Goal: Task Accomplishment & Management: Use online tool/utility

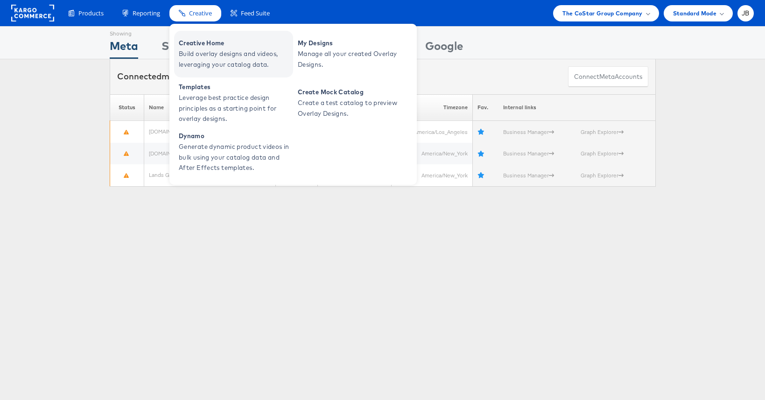
click at [195, 51] on span "Build overlay designs and videos, leveraging your catalog data." at bounding box center [235, 59] width 112 height 21
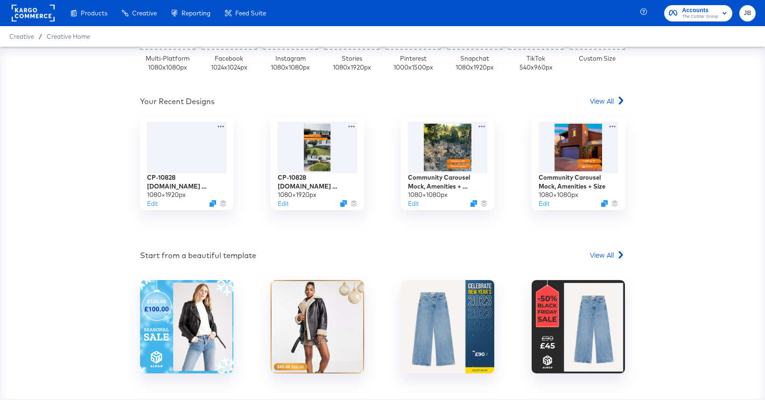
scroll to position [264, 0]
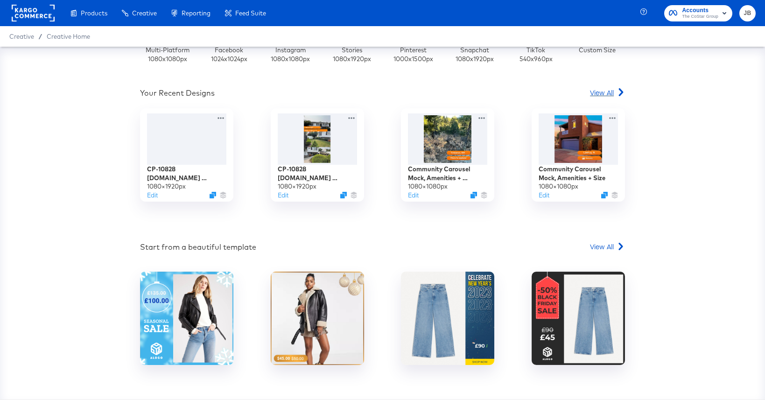
click at [603, 91] on span "View All" at bounding box center [602, 92] width 24 height 9
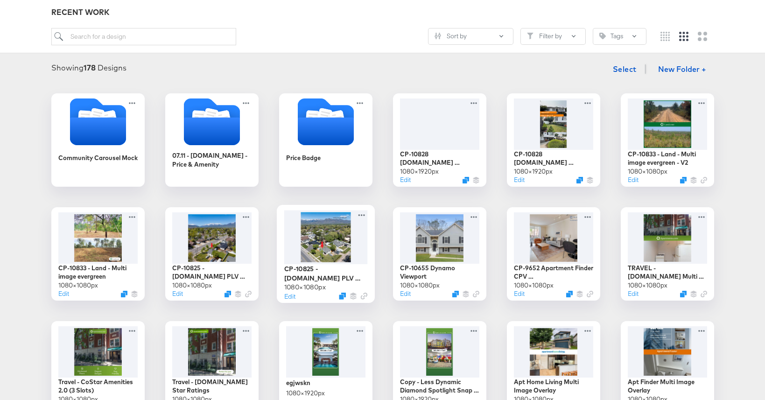
scroll to position [112, 0]
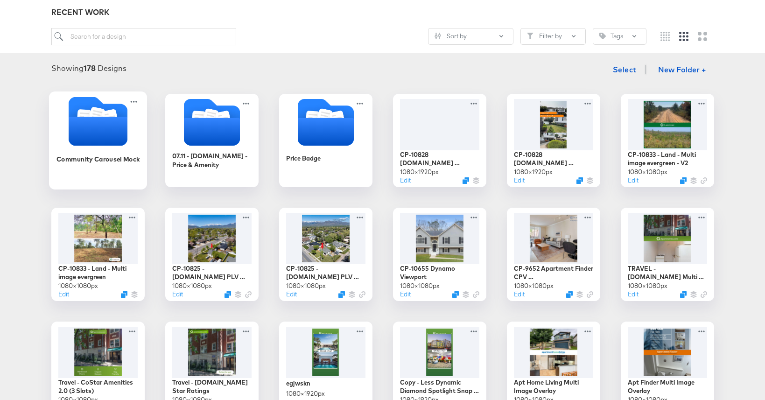
click at [124, 148] on div "Community Carousel Mock" at bounding box center [98, 166] width 84 height 36
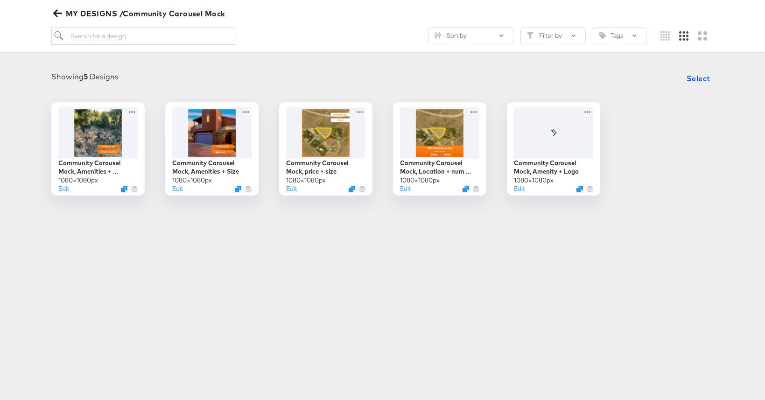
scroll to position [106, 0]
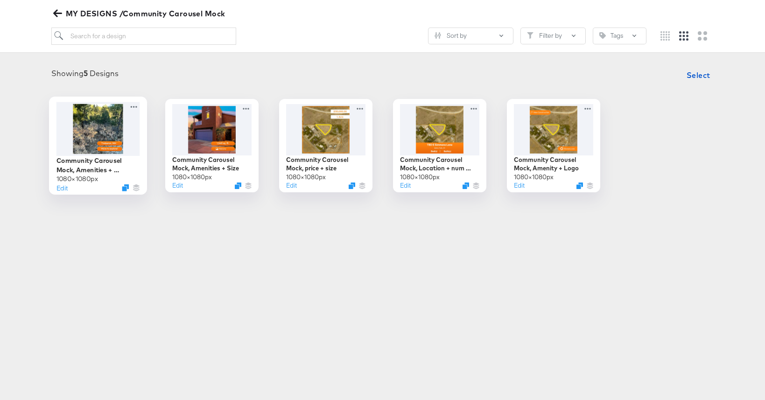
click at [127, 133] on div at bounding box center [98, 129] width 84 height 54
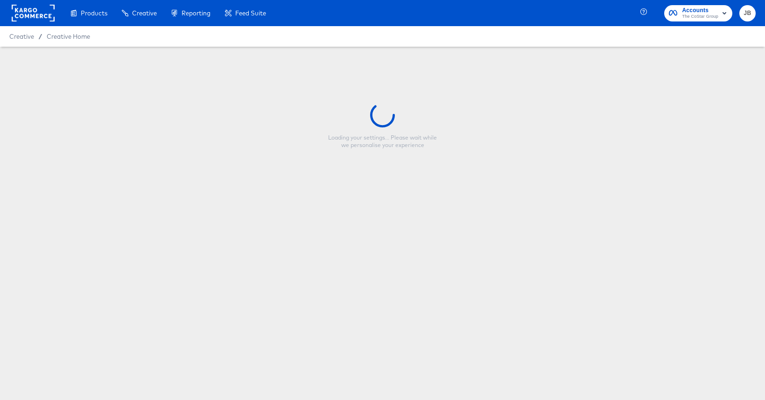
type input "Community Carousel Mock, Amenities + Location"
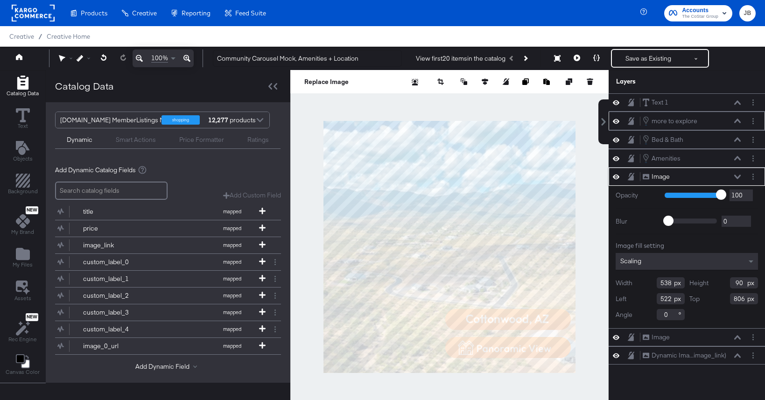
click at [737, 119] on icon at bounding box center [737, 120] width 7 height 5
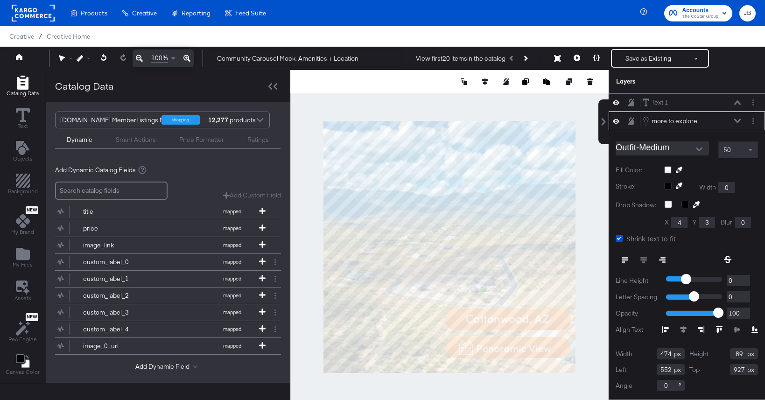
click at [735, 120] on icon at bounding box center [737, 120] width 7 height 4
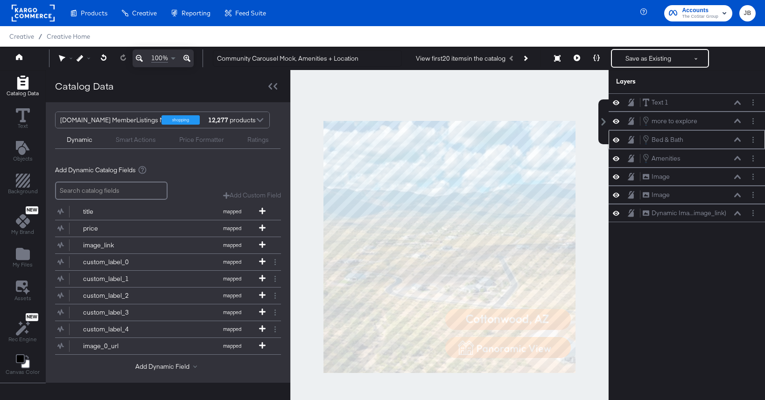
click at [738, 139] on icon at bounding box center [737, 139] width 7 height 5
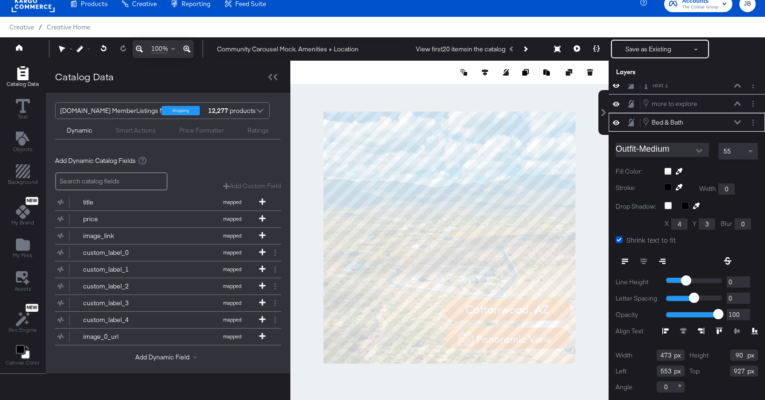
click at [738, 139] on div "Outfit-Medium 55 Fill Color: Stroke: Width 0 Drop Shadow: X 4 Y 3 Blur 0 Shrink…" at bounding box center [686, 266] width 156 height 269
click at [733, 119] on div "Bed & Bath Bed & Bath" at bounding box center [691, 122] width 99 height 10
click at [736, 103] on icon at bounding box center [737, 103] width 7 height 4
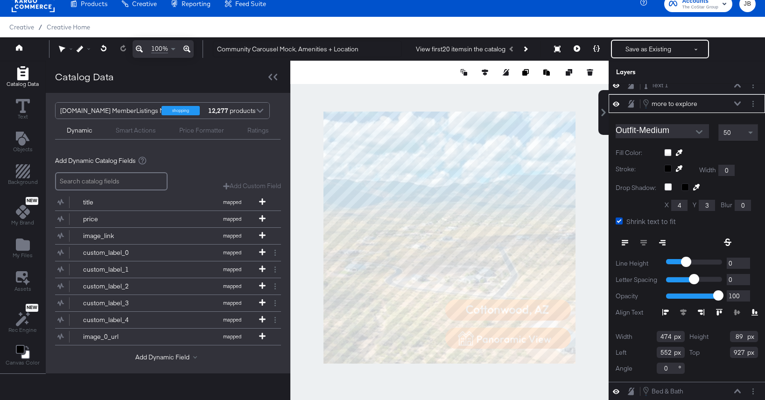
click at [736, 103] on icon at bounding box center [737, 103] width 7 height 4
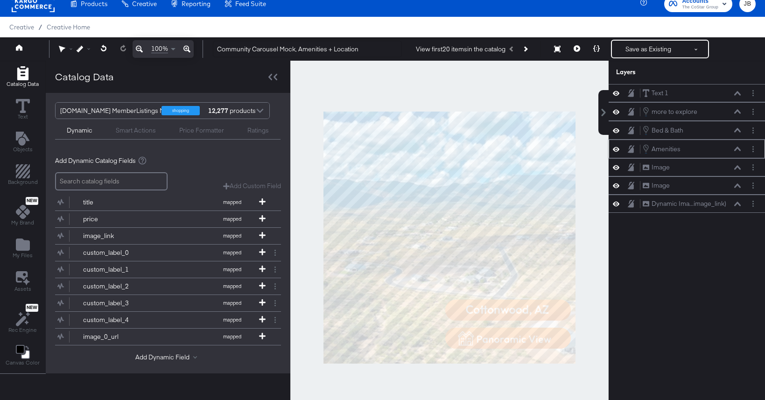
click at [739, 147] on icon at bounding box center [737, 148] width 7 height 5
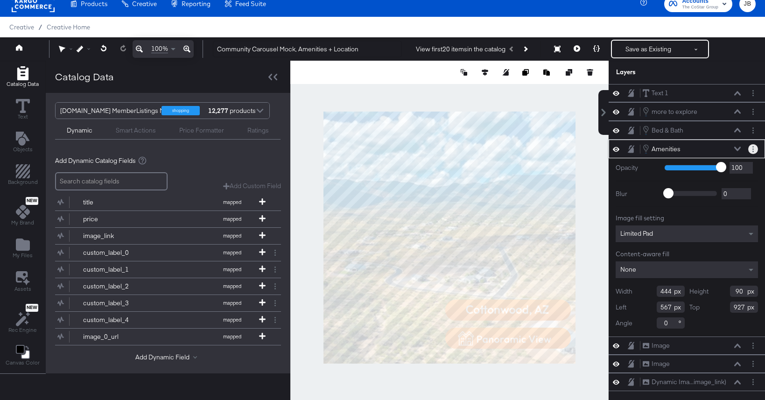
click at [752, 149] on circle "Layer Options" at bounding box center [752, 148] width 1 height 1
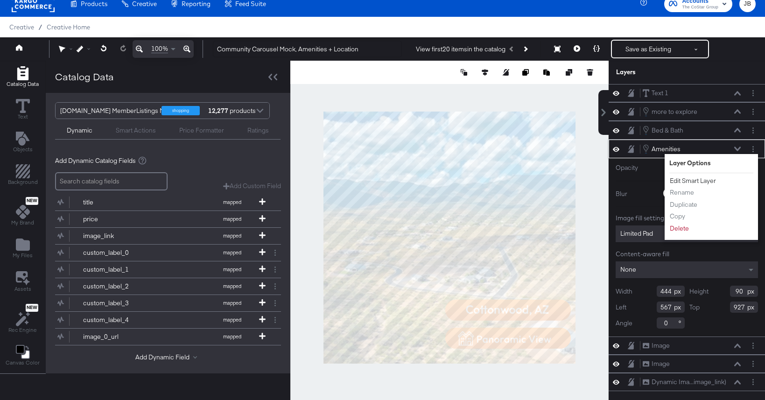
click at [699, 183] on button "Edit Smart Layer" at bounding box center [692, 181] width 47 height 10
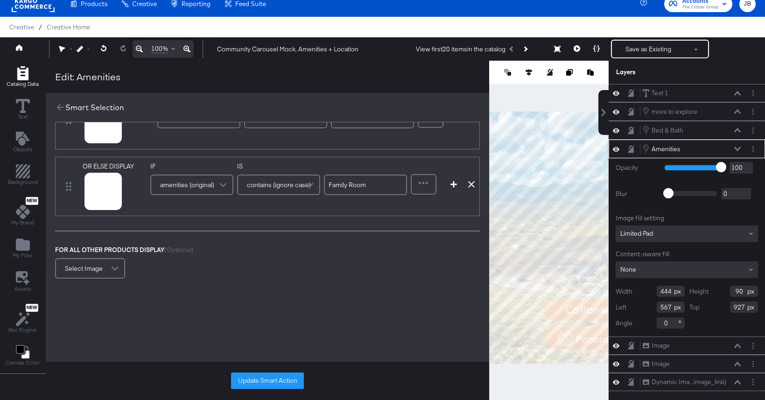
scroll to position [343, 0]
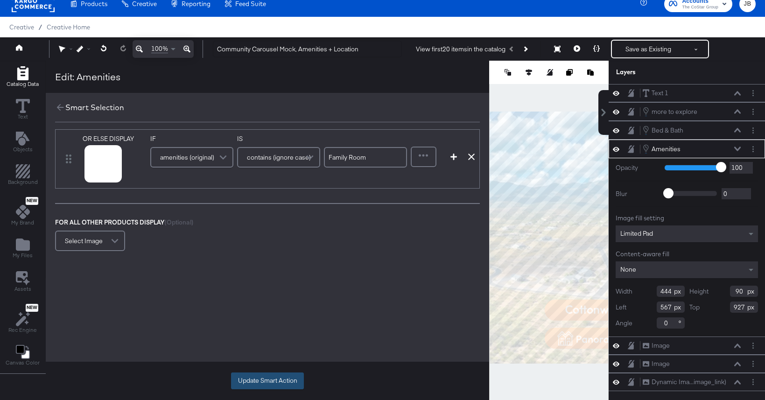
click at [277, 378] on button "Update Smart Action" at bounding box center [267, 380] width 73 height 17
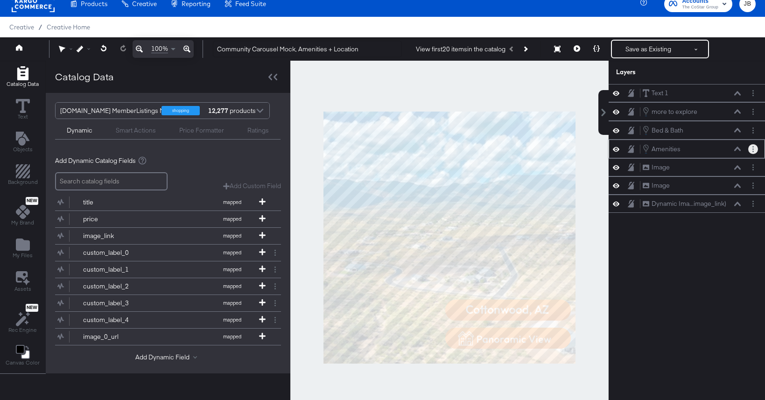
click at [752, 149] on button "Layer Options" at bounding box center [753, 149] width 10 height 10
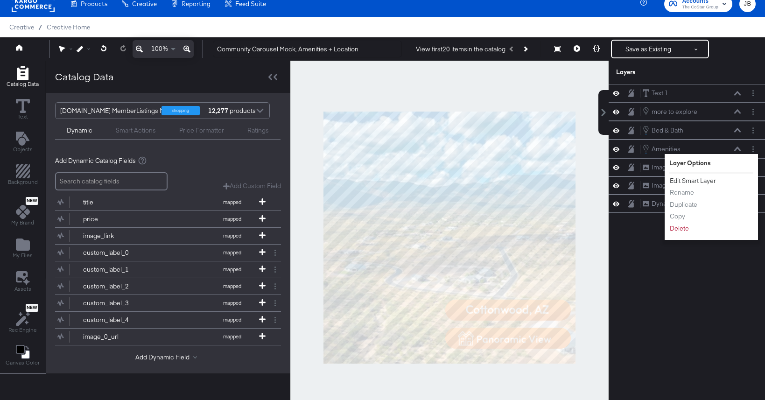
click at [702, 182] on button "Edit Smart Layer" at bounding box center [692, 181] width 47 height 10
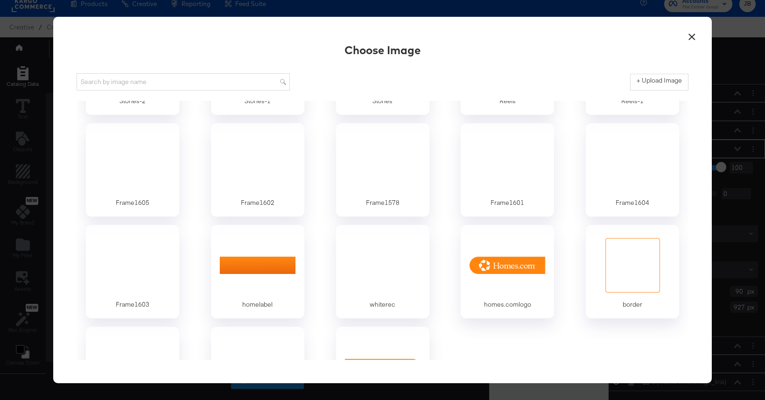
scroll to position [206, 0]
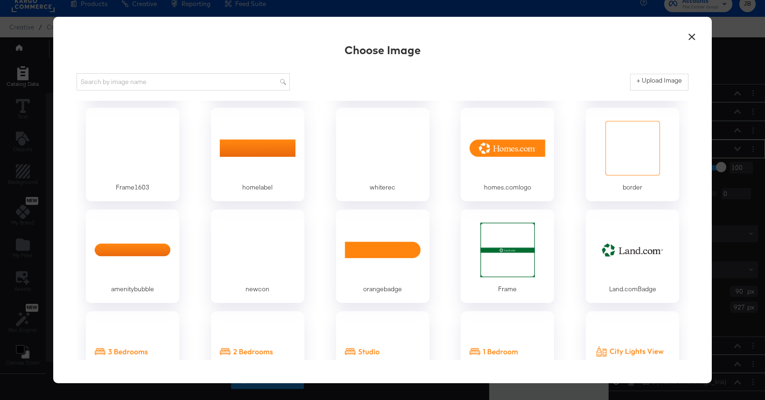
click at [682, 39] on div "× Choose Image + Upload Image Stories-2 Stories-1 Stories Reels Reels-1 Frame16…" at bounding box center [382, 200] width 658 height 367
click at [690, 36] on button "×" at bounding box center [691, 34] width 17 height 17
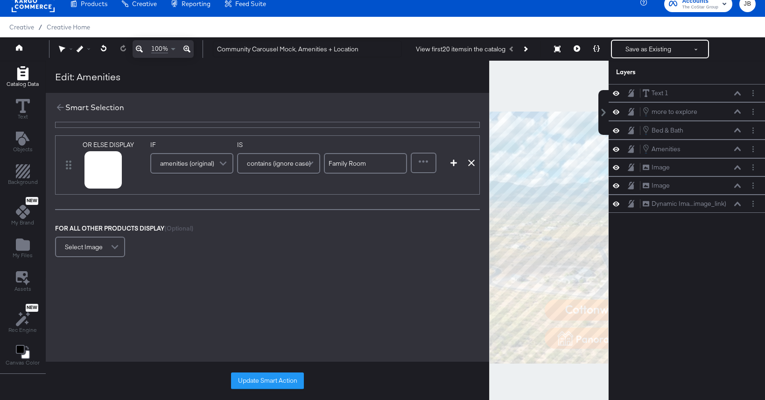
scroll to position [343, 0]
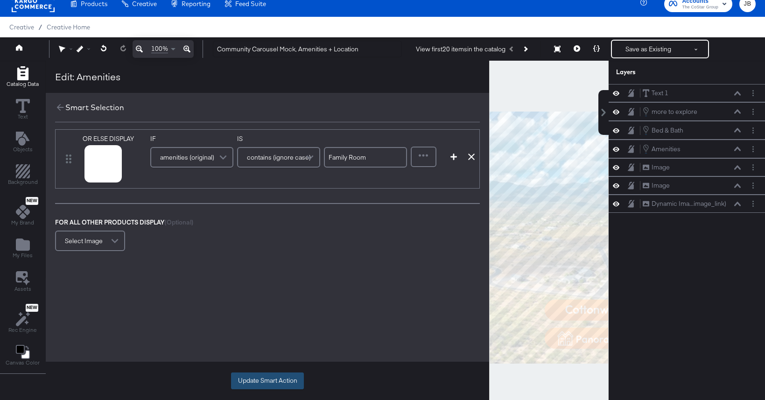
click at [272, 377] on button "Update Smart Action" at bounding box center [267, 380] width 73 height 17
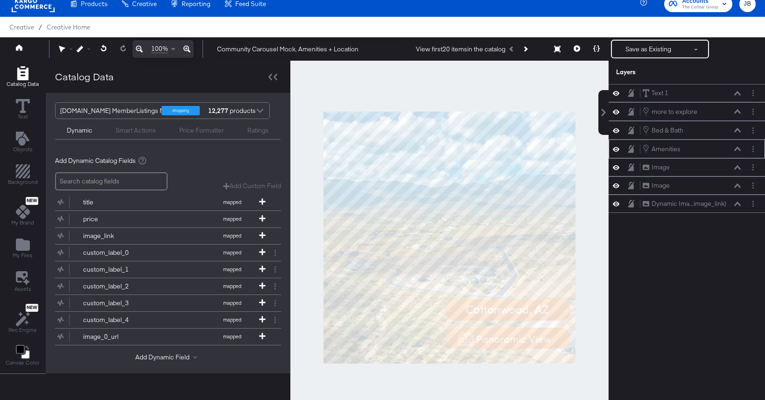
click at [738, 147] on icon at bounding box center [737, 148] width 7 height 4
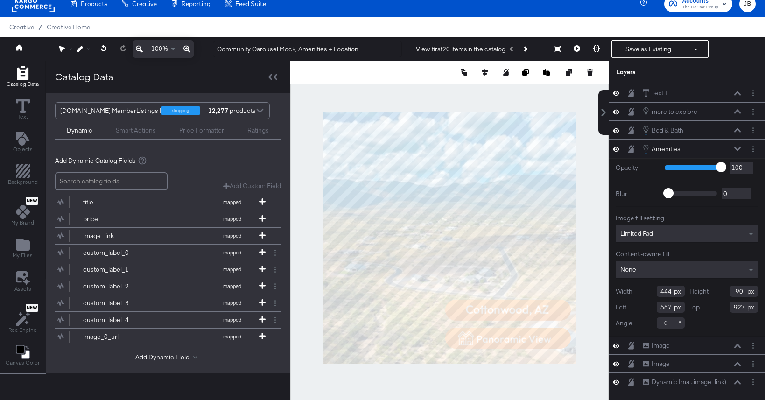
type input "89"
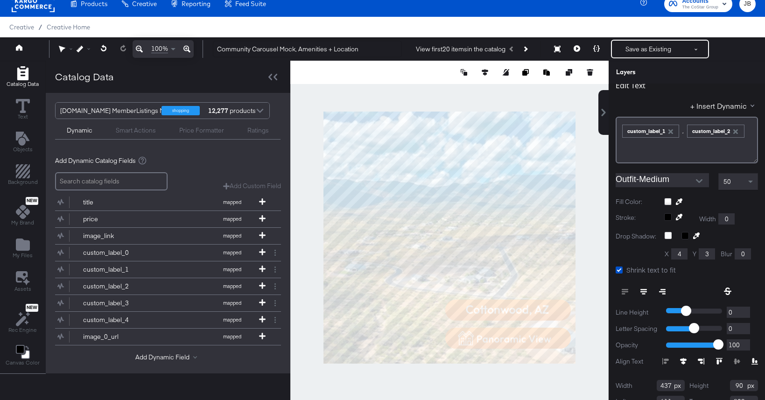
scroll to position [37, 0]
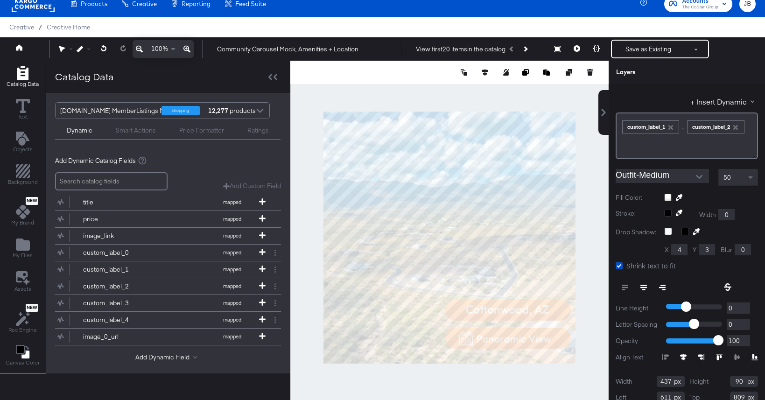
click at [642, 289] on icon at bounding box center [643, 289] width 4 height 1
type input "527"
type input "522"
type input "806"
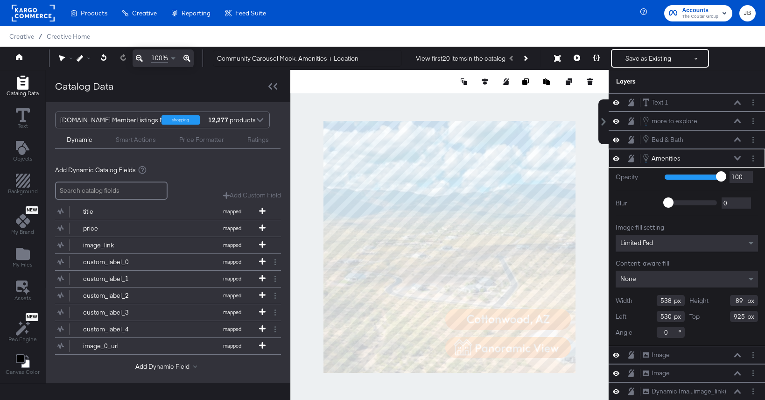
scroll to position [24, 0]
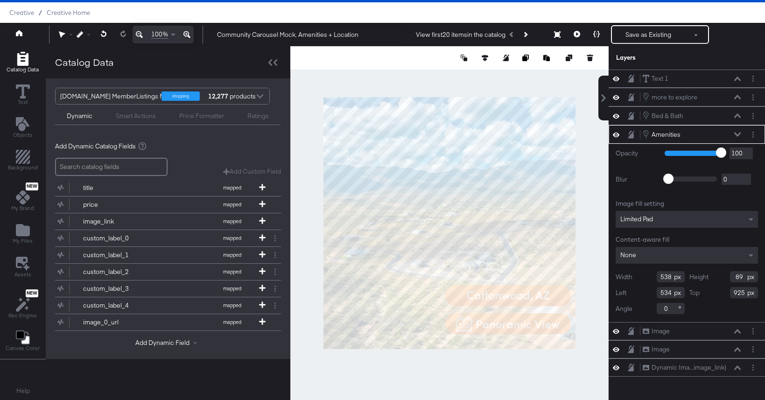
type input "535"
type input "512"
type input "927"
type input "540"
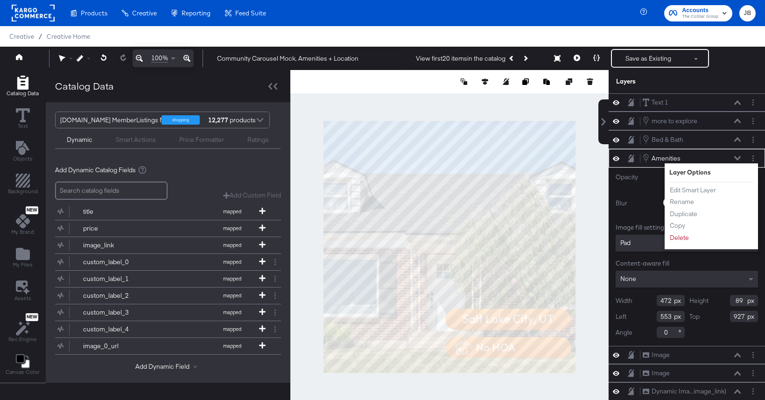
scroll to position [24, 0]
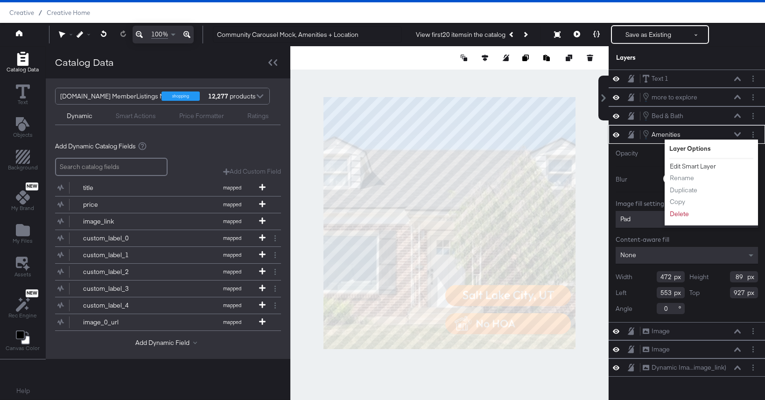
click at [708, 167] on button "Edit Smart Layer" at bounding box center [692, 166] width 47 height 10
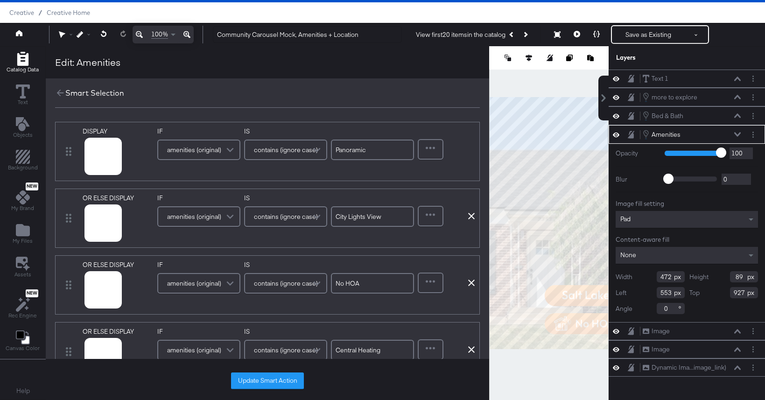
scroll to position [0, 0]
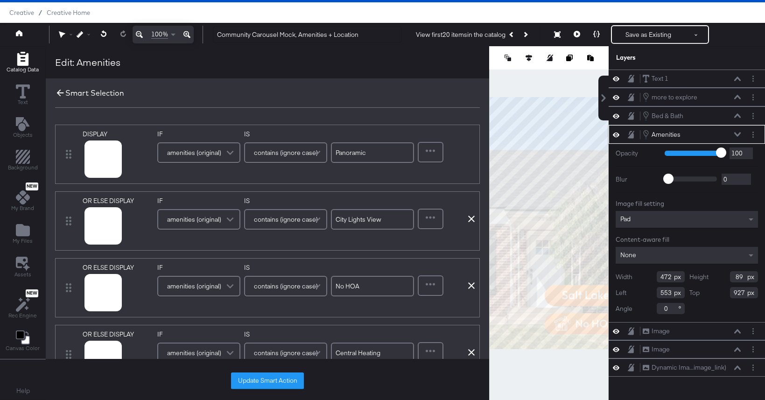
click at [60, 93] on icon at bounding box center [60, 93] width 7 height 7
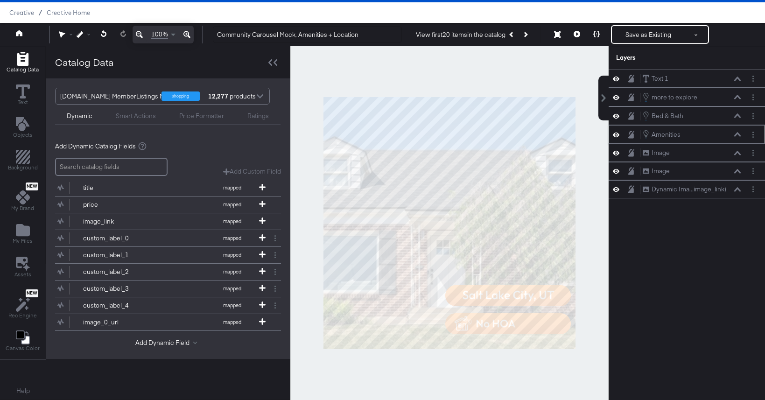
click at [740, 135] on icon at bounding box center [737, 134] width 7 height 4
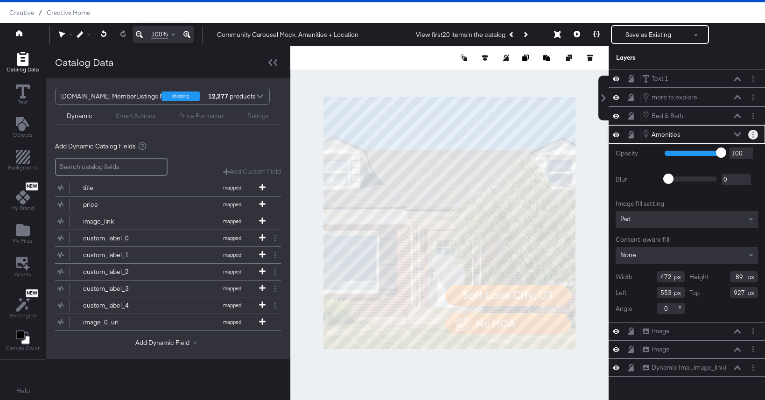
click at [753, 134] on button "Layer Options" at bounding box center [753, 135] width 10 height 10
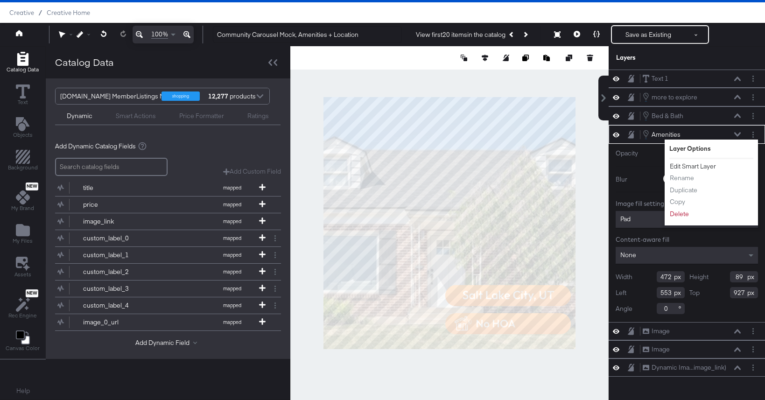
click at [709, 165] on button "Edit Smart Layer" at bounding box center [692, 166] width 47 height 10
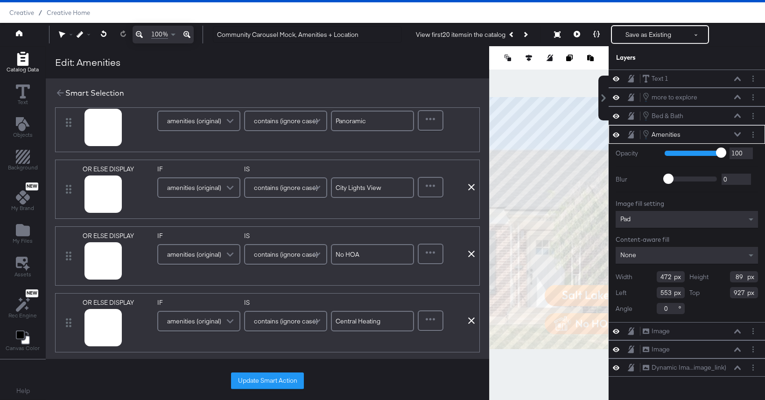
scroll to position [38, 0]
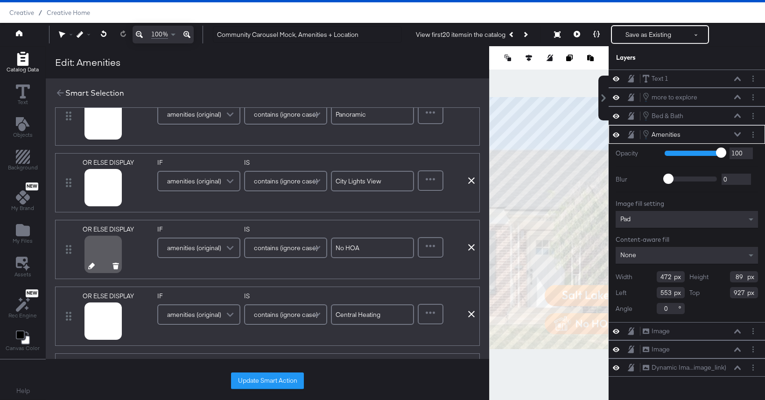
click at [93, 251] on div at bounding box center [103, 254] width 34 height 34
click at [97, 252] on div at bounding box center [103, 254] width 34 height 34
click at [88, 269] on icon at bounding box center [91, 266] width 7 height 7
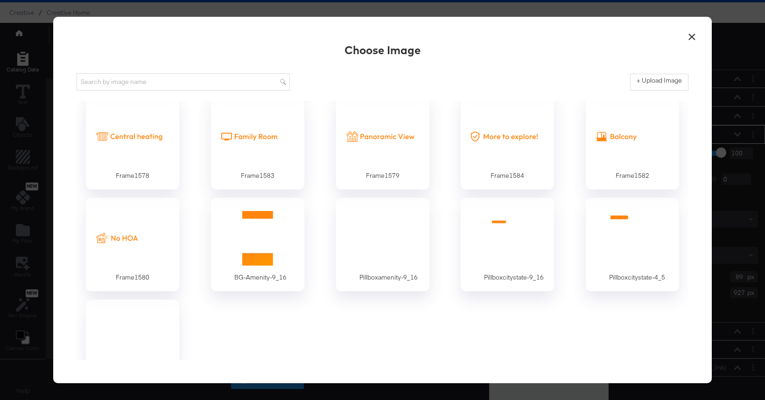
scroll to position [524, 0]
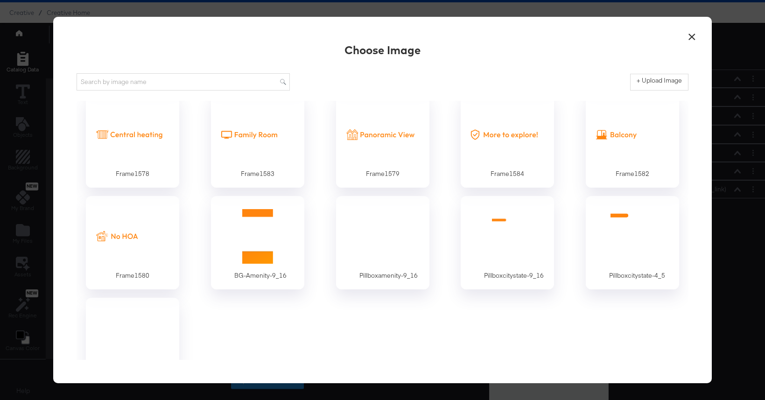
click at [695, 39] on button "×" at bounding box center [691, 34] width 17 height 17
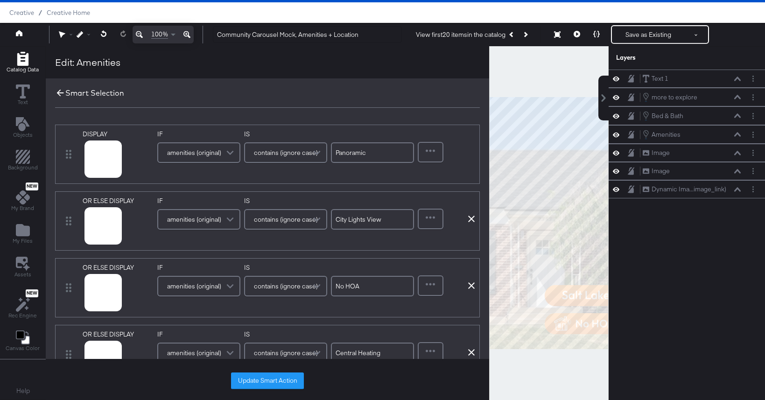
click at [57, 92] on icon at bounding box center [60, 93] width 7 height 7
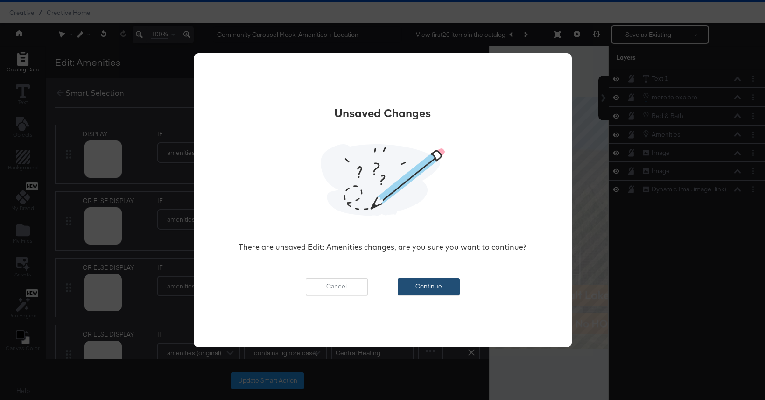
click at [431, 285] on button "Continue" at bounding box center [428, 286] width 62 height 17
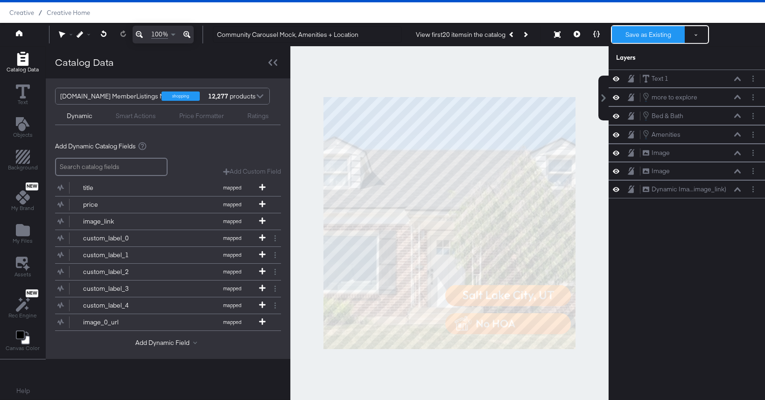
click at [639, 40] on button "Save as Existing" at bounding box center [648, 34] width 73 height 17
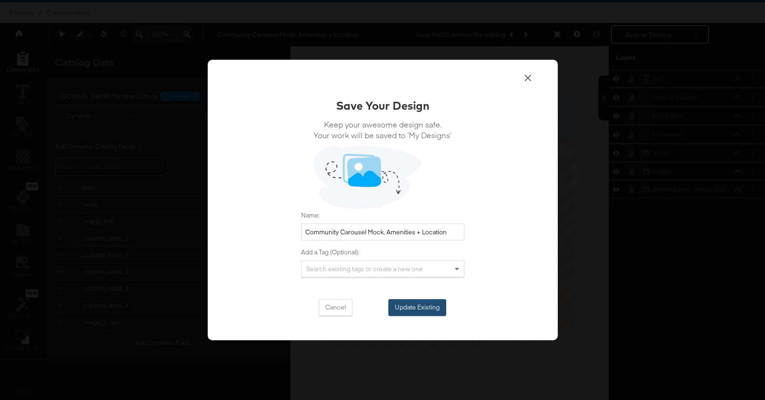
click at [421, 308] on button "Update Existing" at bounding box center [417, 307] width 58 height 17
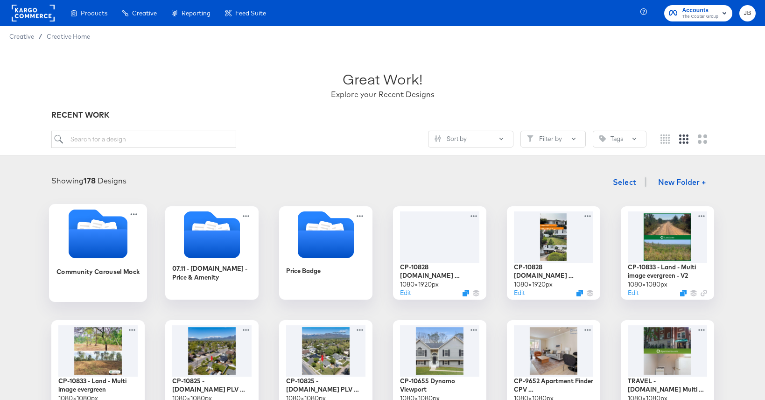
click at [115, 227] on icon "Folder" at bounding box center [110, 231] width 16 height 19
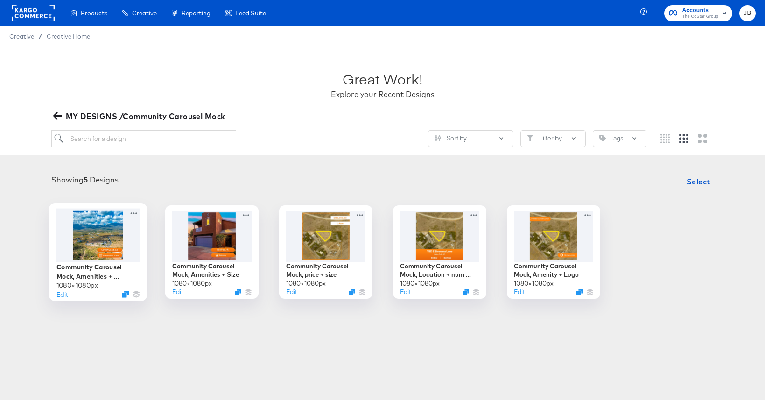
click at [120, 242] on div at bounding box center [98, 235] width 84 height 54
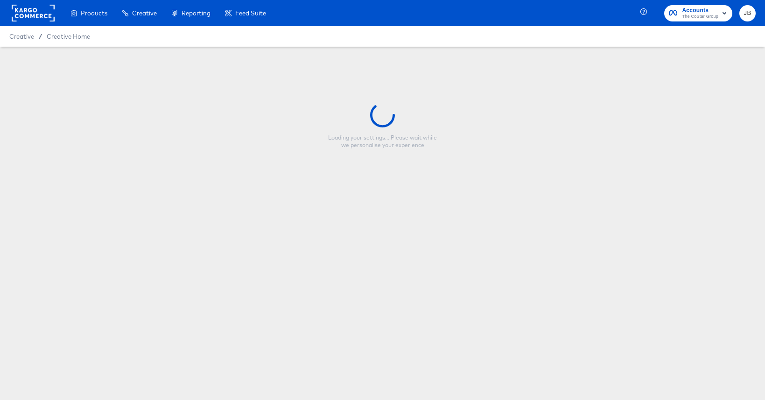
type input "Community Carousel Mock, Amenities + Location"
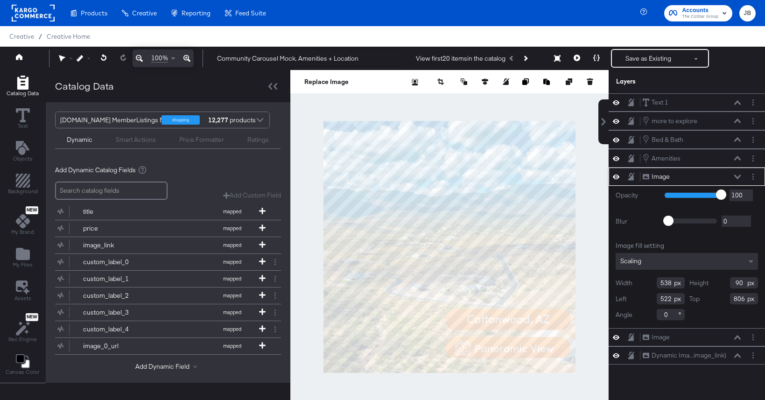
click at [737, 177] on icon at bounding box center [737, 176] width 7 height 4
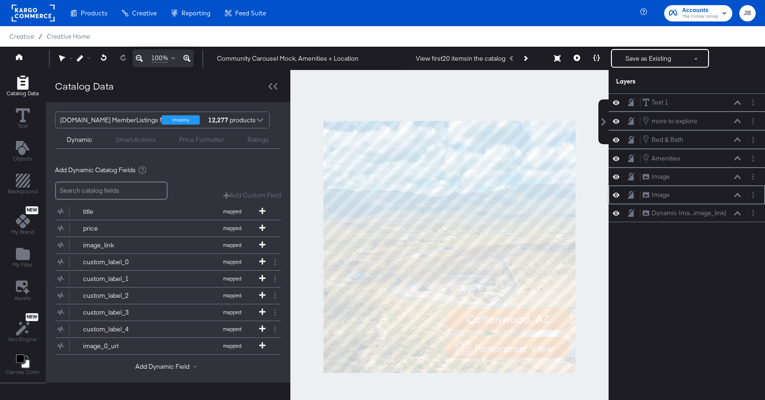
click at [615, 196] on icon at bounding box center [616, 195] width 7 height 5
click at [615, 196] on icon at bounding box center [616, 195] width 7 height 6
click at [739, 194] on icon at bounding box center [737, 195] width 7 height 4
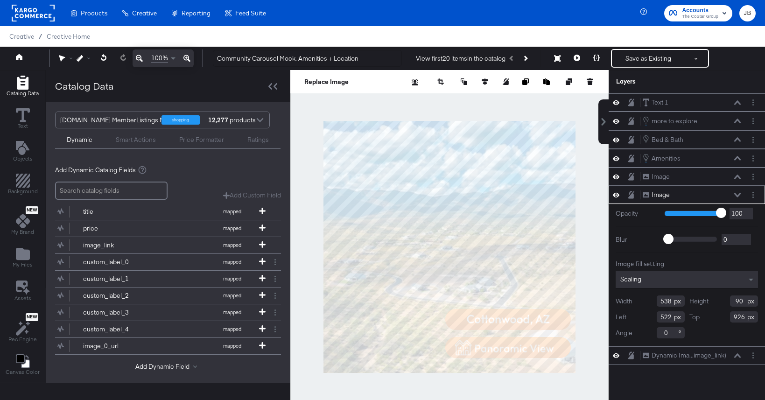
click at [740, 195] on button at bounding box center [736, 195] width 7 height 6
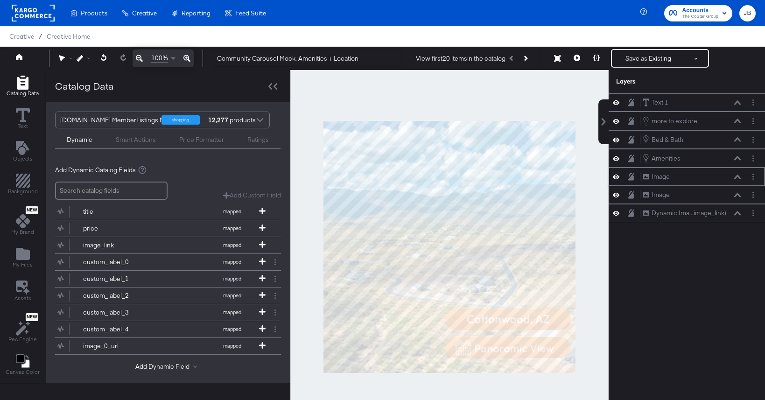
click at [739, 177] on icon at bounding box center [737, 176] width 7 height 4
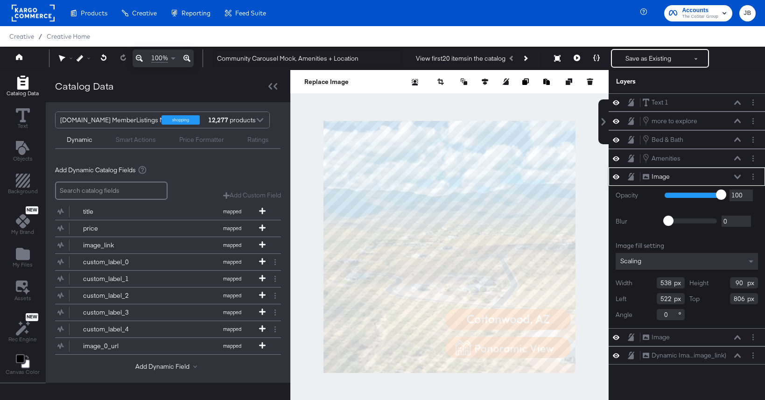
click at [739, 177] on icon at bounding box center [737, 176] width 7 height 5
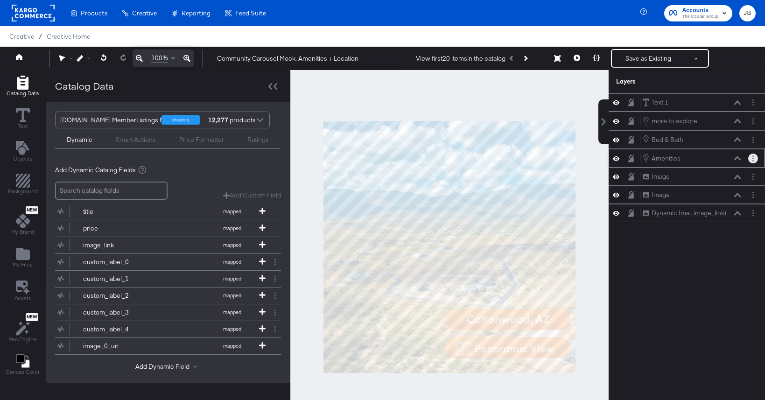
click at [751, 157] on button "Layer Options" at bounding box center [753, 158] width 10 height 10
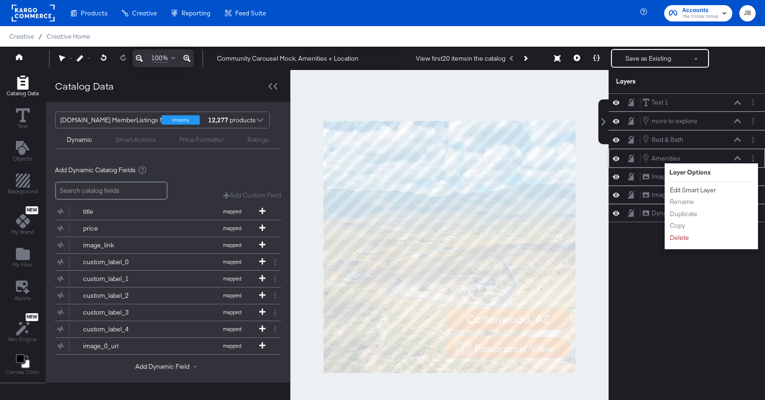
click at [704, 188] on button "Edit Smart Layer" at bounding box center [692, 190] width 47 height 10
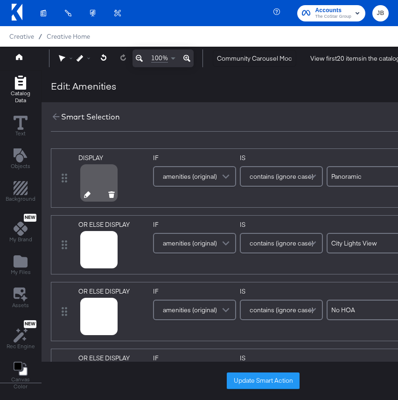
click at [88, 194] on icon at bounding box center [87, 194] width 7 height 7
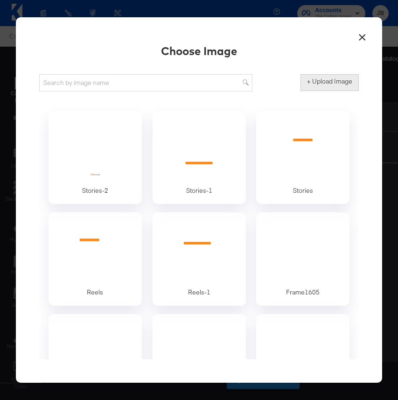
click at [330, 85] on label "+ Upload Image" at bounding box center [329, 81] width 45 height 9
type input "C:\fakepath\central heating.png"
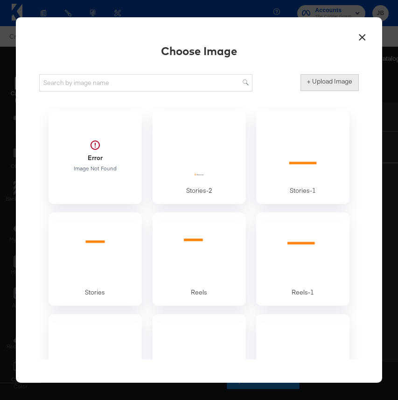
click at [322, 83] on label "+ Upload Image" at bounding box center [329, 81] width 45 height 9
type input "C:\fakepath\balcony.png"
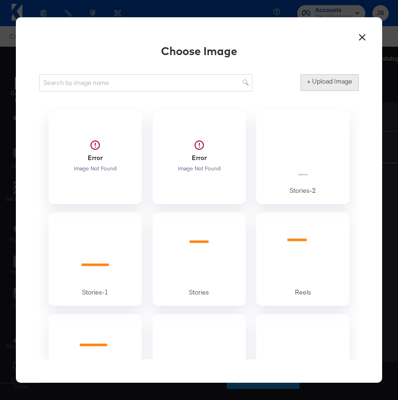
click at [338, 83] on label "+ Upload Image" at bounding box center [329, 81] width 45 height 9
type input "C:\fakepath\city lights view.png"
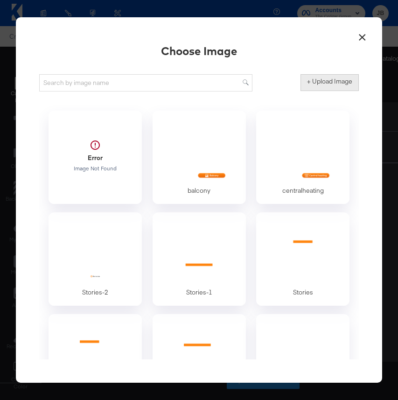
click at [337, 79] on label "+ Upload Image" at bounding box center [329, 81] width 45 height 9
type input "C:\fakepath\family room.png"
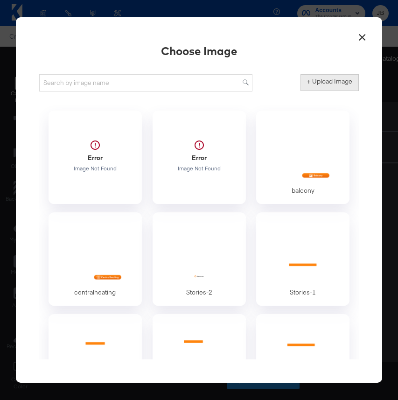
click at [341, 85] on label "+ Upload Image" at bounding box center [329, 81] width 45 height 9
type input "C:\fakepath\no hoa.png"
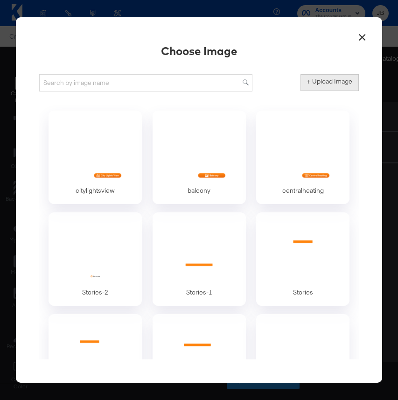
click at [332, 86] on button "+ Upload Image" at bounding box center [329, 82] width 58 height 17
click at [330, 76] on button "+ Upload Image" at bounding box center [329, 82] width 58 height 17
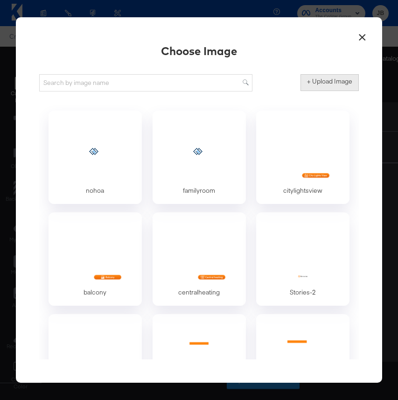
click at [327, 77] on label "+ Upload Image" at bounding box center [329, 81] width 45 height 9
type input "C:\fakepath\panoramic view.png"
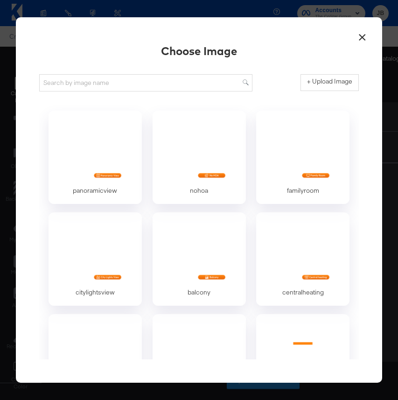
click at [360, 36] on button "×" at bounding box center [362, 35] width 17 height 17
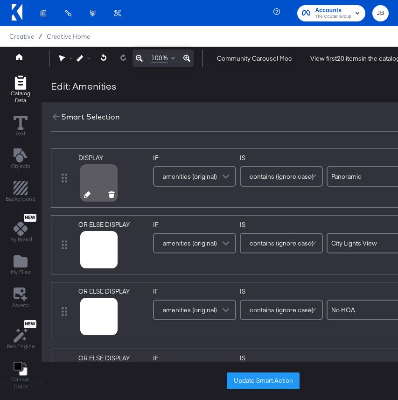
click at [90, 197] on icon at bounding box center [87, 194] width 7 height 7
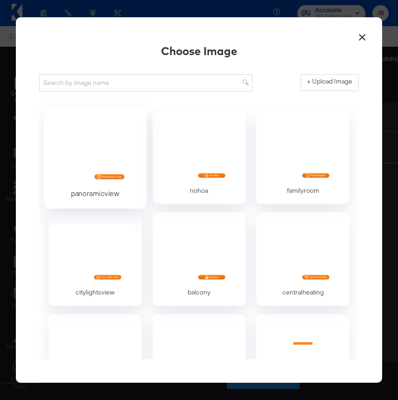
click at [107, 164] on div at bounding box center [94, 150] width 87 height 64
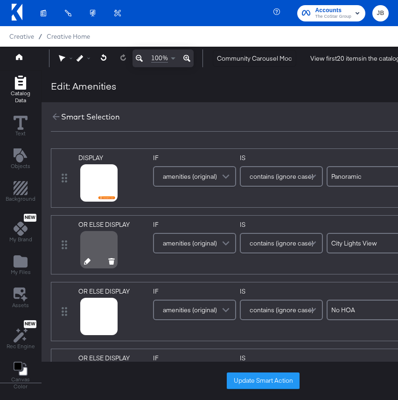
click at [87, 263] on icon at bounding box center [87, 261] width 7 height 7
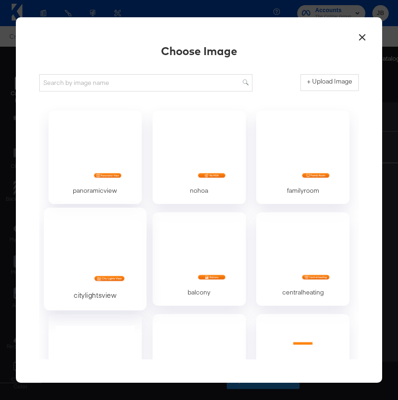
click at [119, 253] on div at bounding box center [94, 252] width 87 height 64
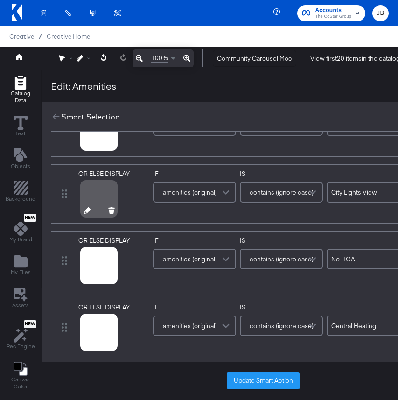
scroll to position [61, 0]
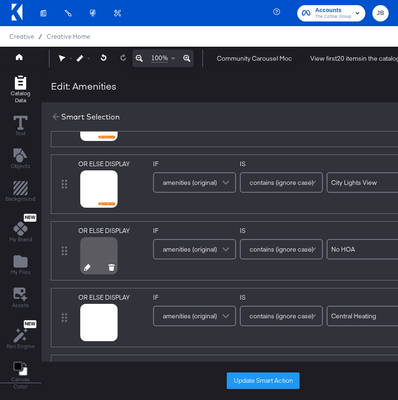
click at [85, 268] on icon at bounding box center [87, 267] width 7 height 7
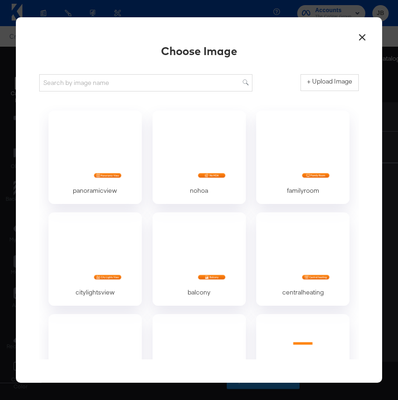
scroll to position [0, 0]
click at [192, 160] on div at bounding box center [198, 150] width 87 height 64
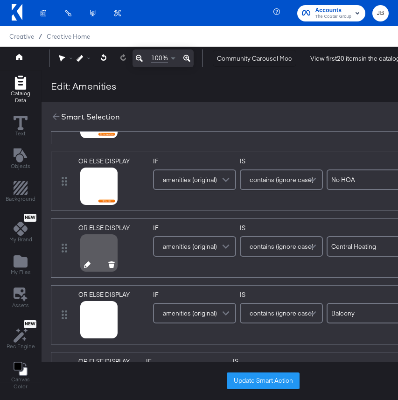
scroll to position [135, 0]
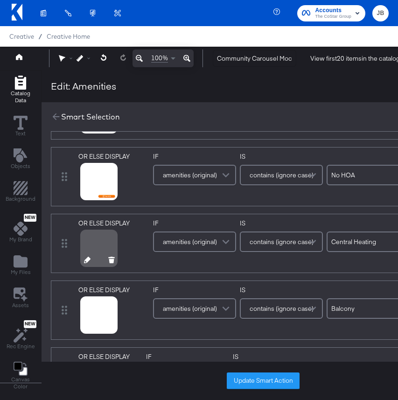
click at [89, 258] on icon at bounding box center [87, 260] width 7 height 7
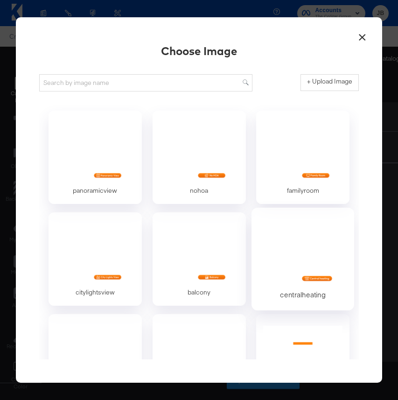
click at [298, 258] on div at bounding box center [302, 252] width 87 height 64
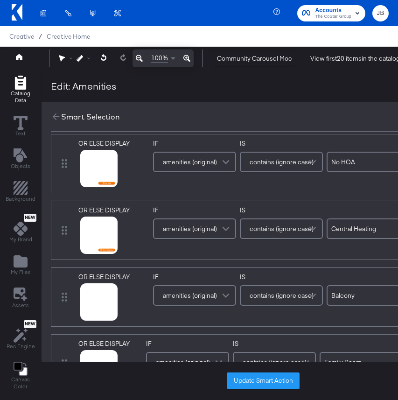
scroll to position [158, 0]
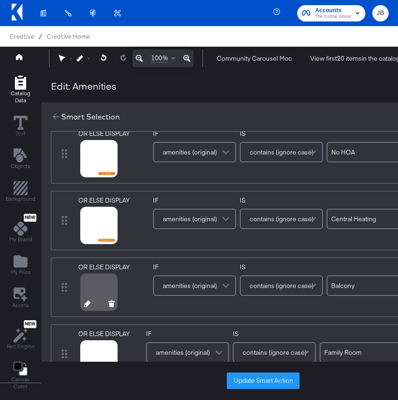
click at [88, 303] on icon at bounding box center [87, 303] width 7 height 7
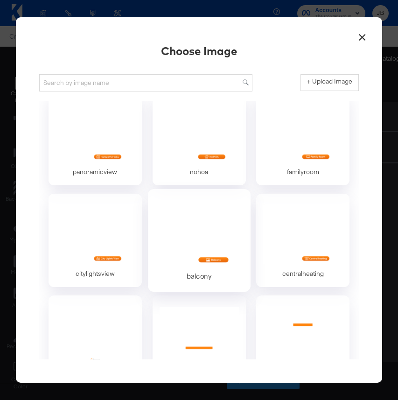
scroll to position [23, 0]
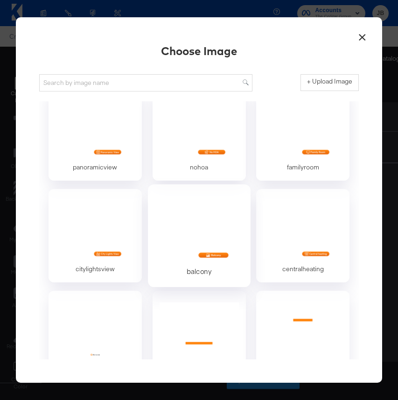
click at [208, 218] on div at bounding box center [198, 229] width 87 height 64
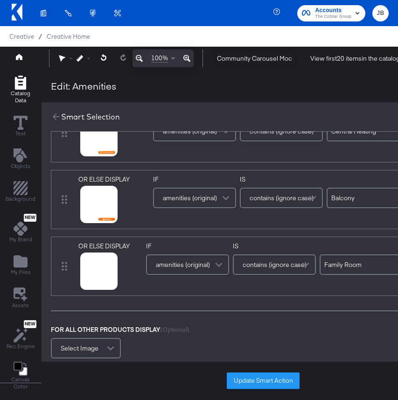
scroll to position [257, 0]
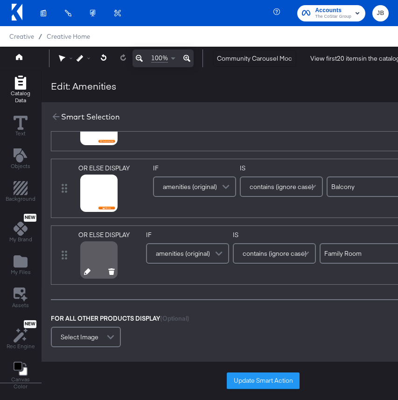
click at [88, 275] on button at bounding box center [87, 272] width 7 height 9
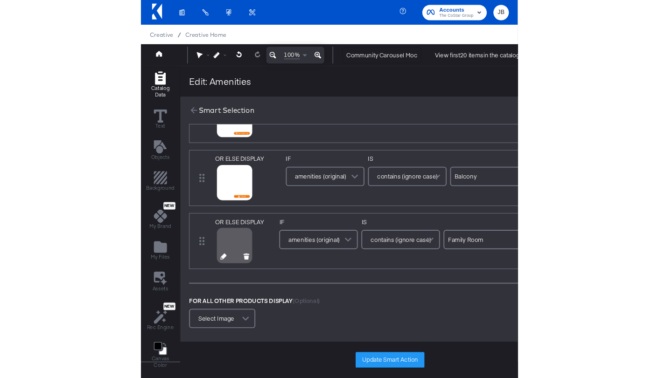
scroll to position [0, 0]
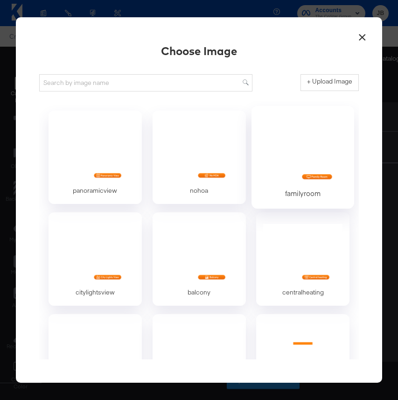
click at [285, 170] on div at bounding box center [302, 150] width 87 height 64
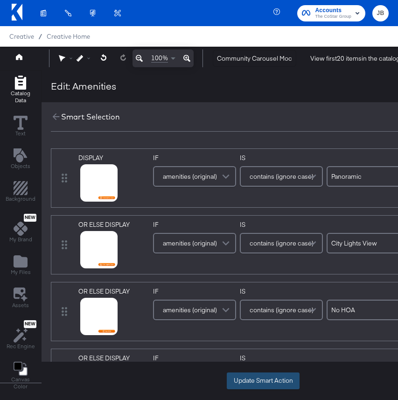
click at [261, 378] on button "Update Smart Action" at bounding box center [263, 380] width 73 height 17
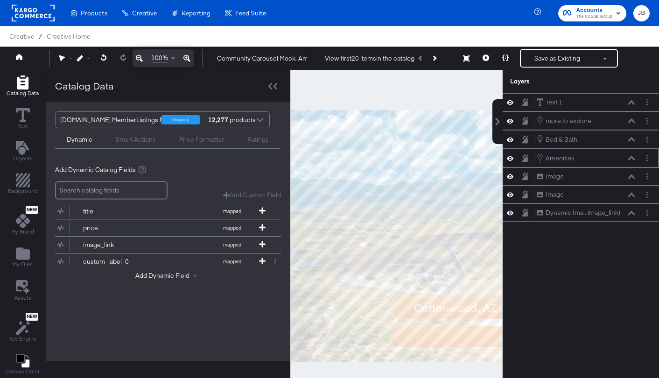
click at [511, 197] on icon at bounding box center [510, 195] width 7 height 8
click at [509, 179] on icon at bounding box center [510, 177] width 7 height 8
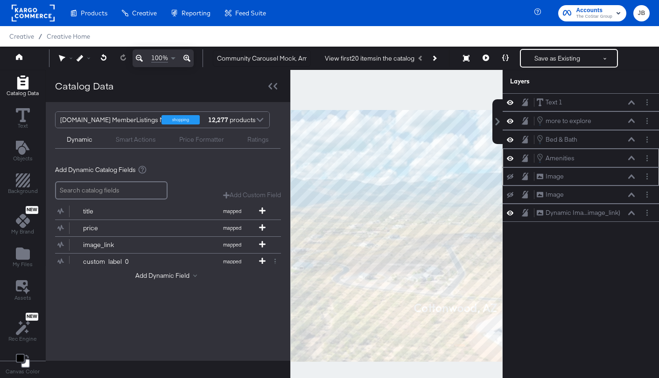
click at [509, 179] on icon at bounding box center [510, 177] width 7 height 6
click at [270, 86] on icon at bounding box center [272, 86] width 9 height 7
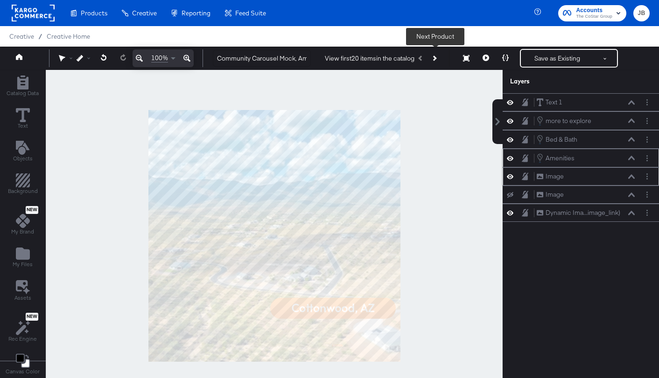
click at [438, 58] on button "Next Product" at bounding box center [433, 58] width 13 height 17
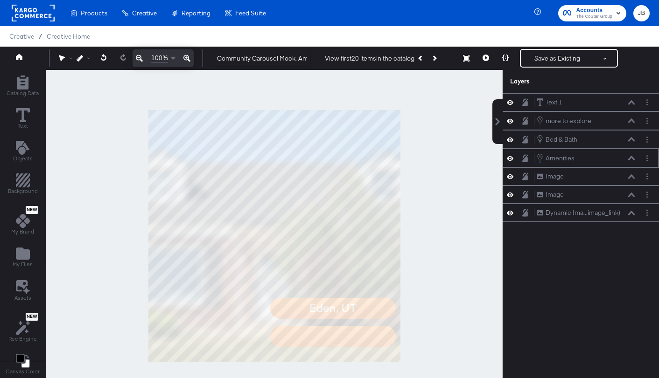
click at [632, 160] on button at bounding box center [630, 158] width 7 height 6
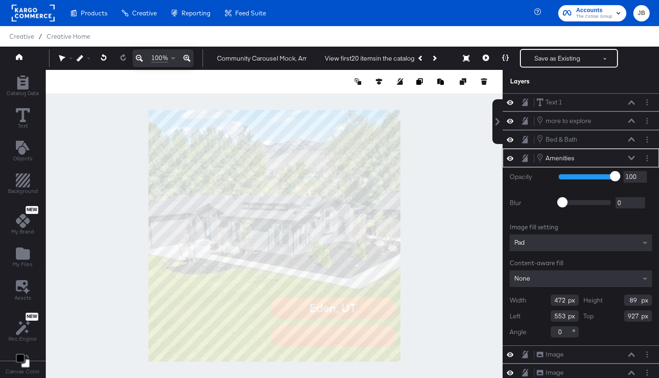
click at [557, 299] on input "472" at bounding box center [564, 300] width 28 height 11
type input "1080"
type input "472"
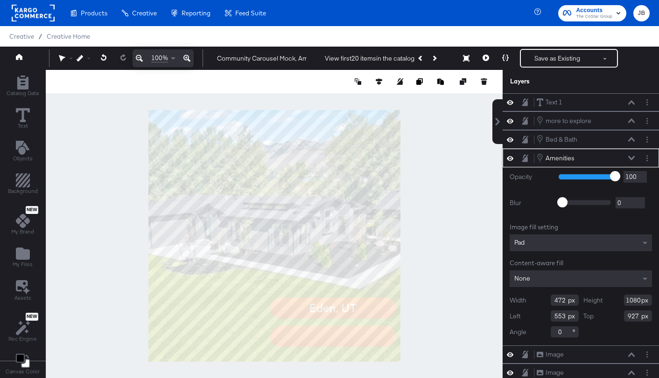
type input "1080"
click at [566, 301] on input "472" at bounding box center [564, 300] width 28 height 11
type input "1080"
click at [374, 78] on button at bounding box center [378, 81] width 9 height 9
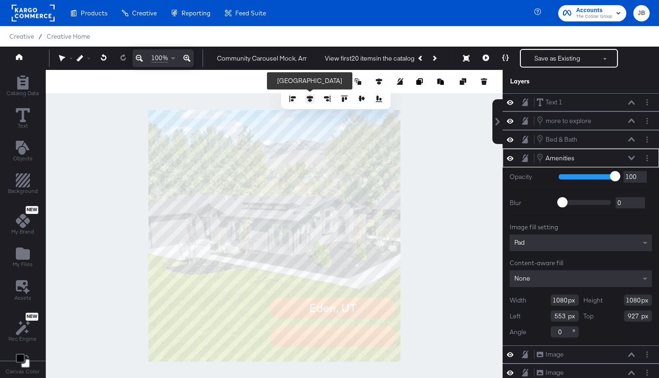
click at [310, 96] on icon at bounding box center [310, 99] width 7 height 7
type input "0"
click at [367, 98] on div at bounding box center [336, 98] width 96 height 9
click at [363, 99] on icon at bounding box center [361, 99] width 7 height 6
type input "0"
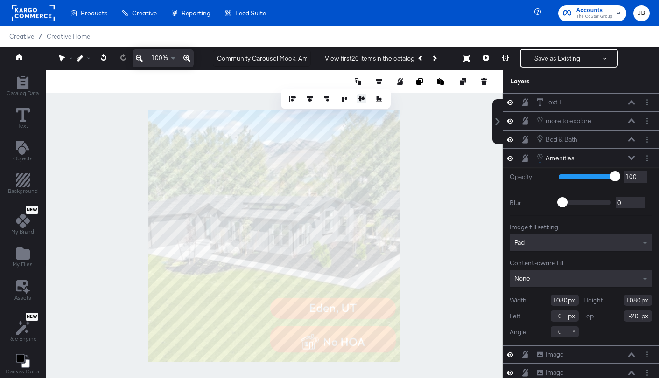
type input "-21"
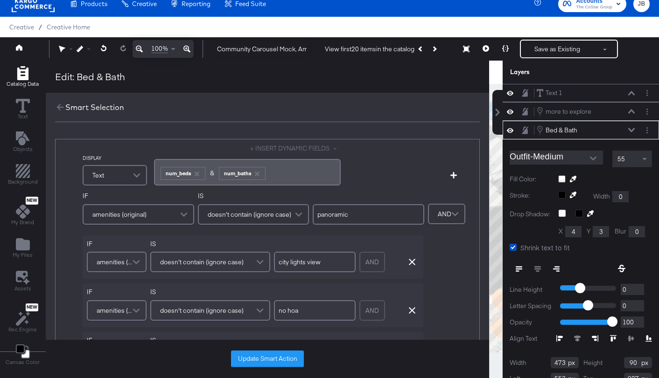
scroll to position [29, 0]
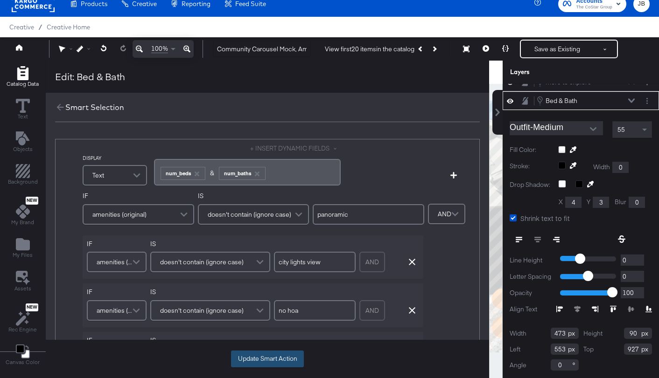
click at [287, 357] on button "Update Smart Action" at bounding box center [267, 359] width 73 height 17
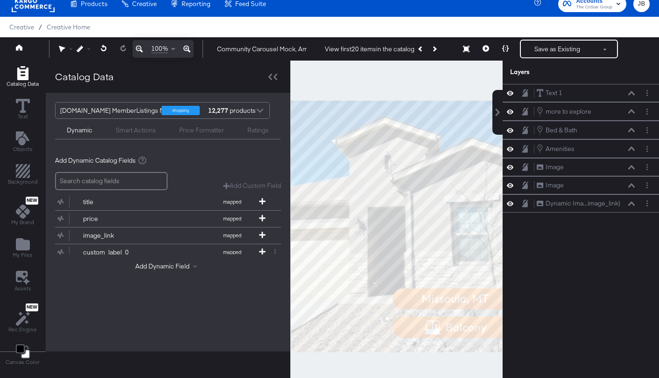
scroll to position [0, 0]
click at [510, 150] on icon at bounding box center [510, 149] width 7 height 8
click at [510, 150] on icon at bounding box center [510, 149] width 7 height 6
click at [510, 150] on icon at bounding box center [510, 149] width 7 height 8
click at [510, 150] on icon at bounding box center [510, 149] width 7 height 6
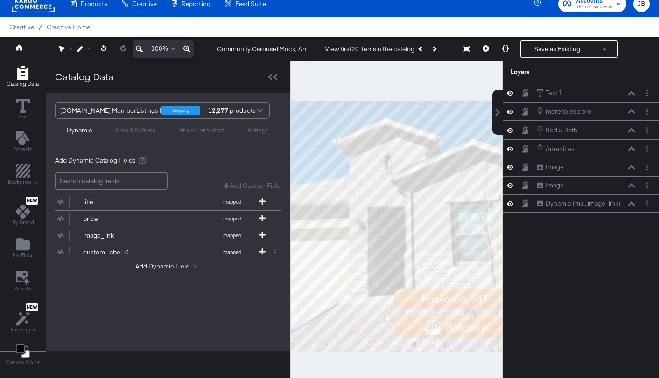
click at [629, 148] on icon at bounding box center [631, 148] width 7 height 5
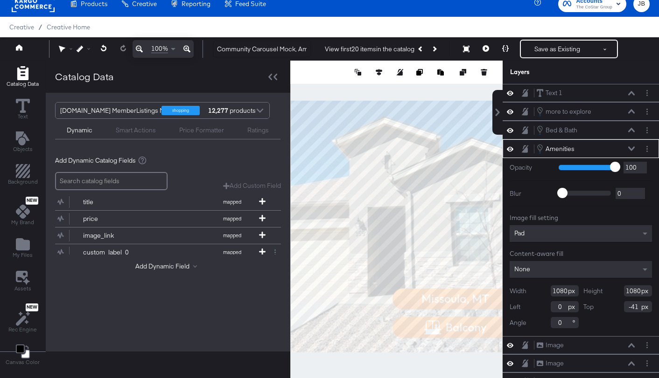
type input "-42"
click at [513, 146] on icon at bounding box center [510, 149] width 7 height 8
click at [513, 146] on icon at bounding box center [510, 149] width 7 height 6
click at [513, 146] on icon at bounding box center [510, 149] width 7 height 8
click at [630, 148] on icon at bounding box center [631, 148] width 7 height 5
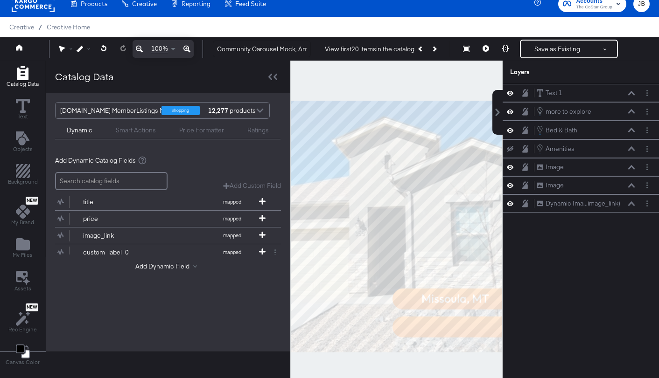
click at [508, 148] on icon at bounding box center [510, 149] width 7 height 6
click at [634, 150] on icon at bounding box center [631, 148] width 7 height 4
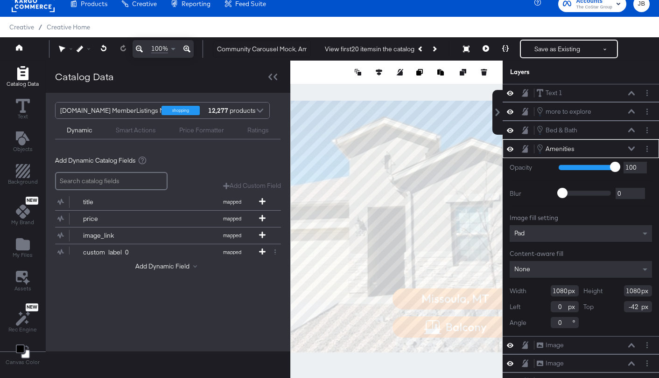
type input "-43"
click at [509, 148] on icon at bounding box center [510, 149] width 7 height 8
click at [509, 148] on icon at bounding box center [510, 149] width 7 height 6
click at [509, 148] on icon at bounding box center [510, 149] width 7 height 8
click at [509, 148] on icon at bounding box center [510, 149] width 7 height 6
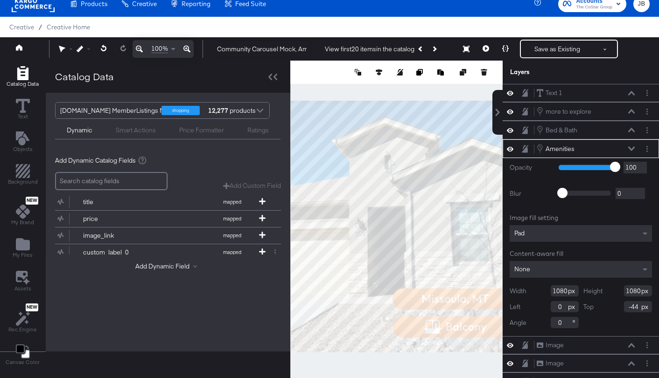
click at [513, 148] on icon at bounding box center [510, 148] width 7 height 5
click at [513, 150] on icon at bounding box center [510, 149] width 7 height 6
click at [513, 147] on icon at bounding box center [510, 149] width 7 height 8
click at [513, 148] on icon at bounding box center [510, 149] width 7 height 6
type input "-43"
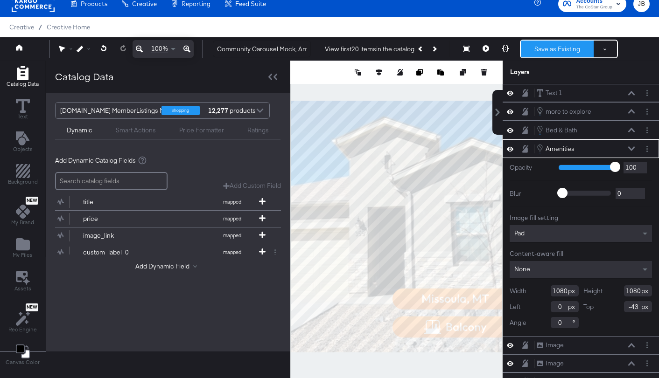
click at [549, 43] on button "Save as Existing" at bounding box center [557, 49] width 73 height 17
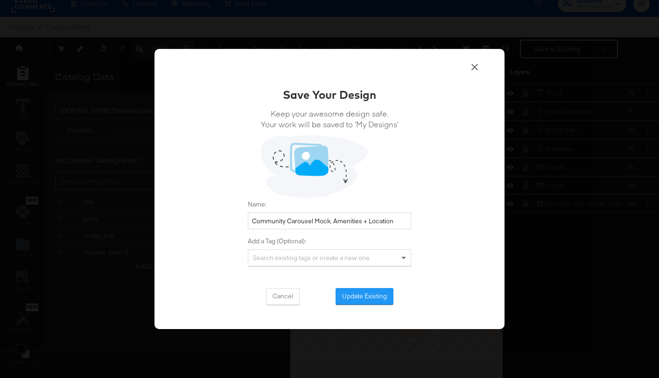
click at [355, 287] on div "Save Your Design Keep your awesome design safe. Your work will be saved to ‘My …" at bounding box center [329, 196] width 163 height 218
click at [355, 296] on button "Update Existing" at bounding box center [364, 296] width 58 height 17
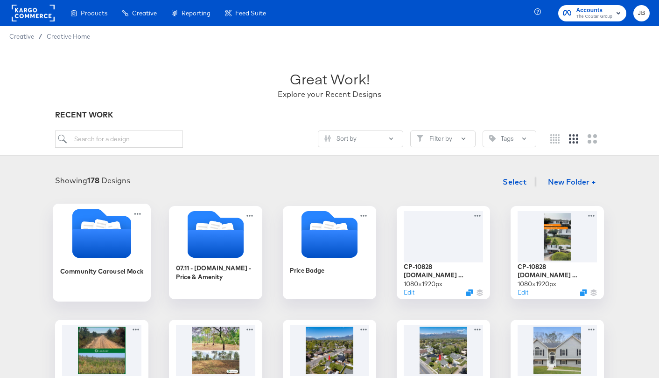
click at [122, 246] on icon "Folder" at bounding box center [101, 243] width 59 height 29
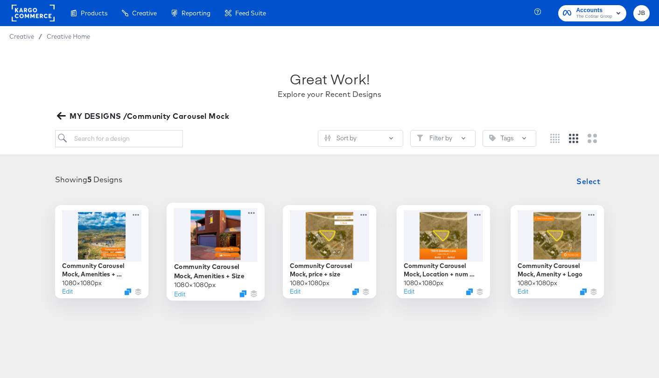
click at [238, 247] on div at bounding box center [216, 235] width 84 height 54
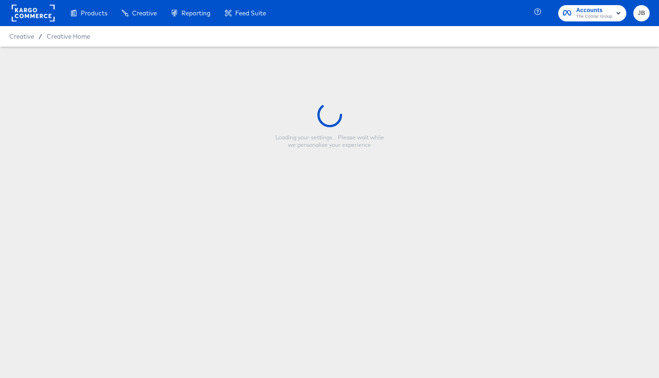
type input "Community Carousel Mock, Amenities + Size"
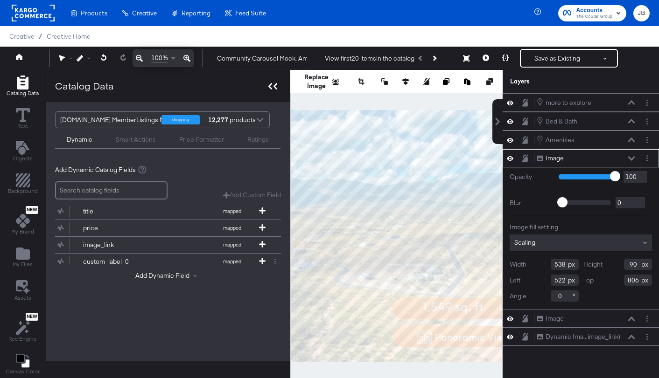
click at [270, 87] on icon at bounding box center [272, 86] width 9 height 7
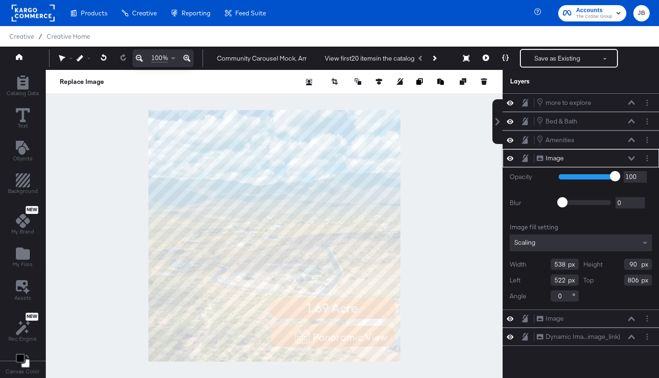
click at [633, 157] on icon at bounding box center [631, 158] width 7 height 5
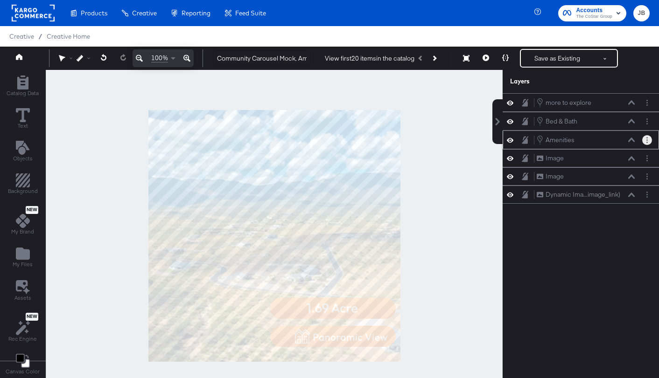
click at [650, 140] on button "Layer Options" at bounding box center [647, 140] width 10 height 10
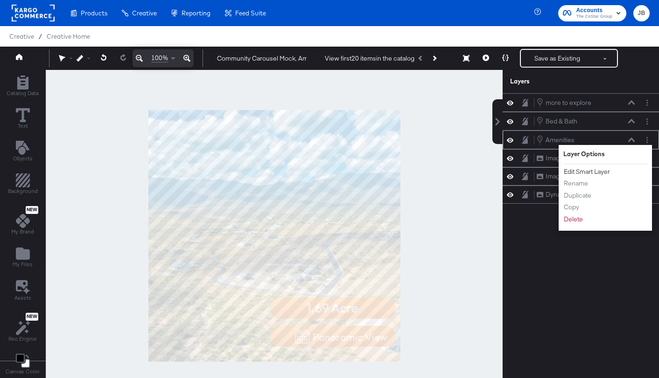
click at [596, 171] on button "Edit Smart Layer" at bounding box center [586, 172] width 47 height 10
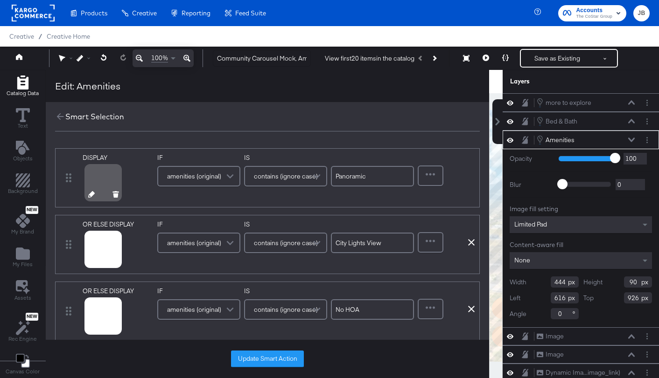
click at [90, 193] on icon at bounding box center [91, 194] width 7 height 7
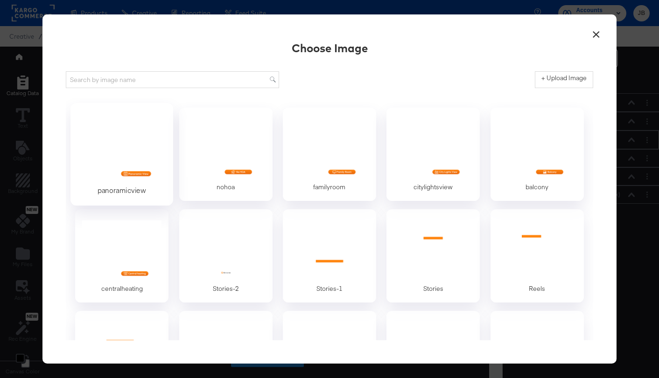
click at [113, 173] on div at bounding box center [121, 148] width 87 height 64
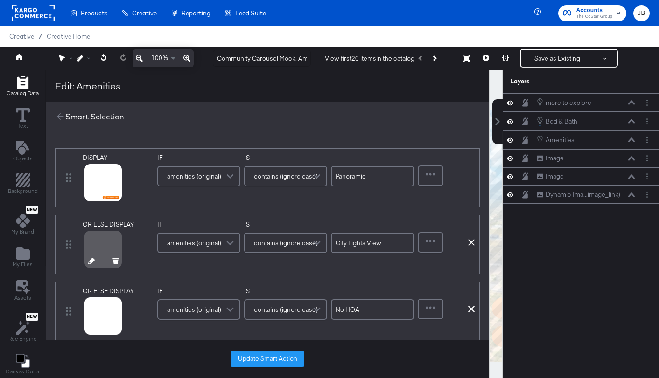
click at [88, 264] on icon at bounding box center [91, 261] width 7 height 7
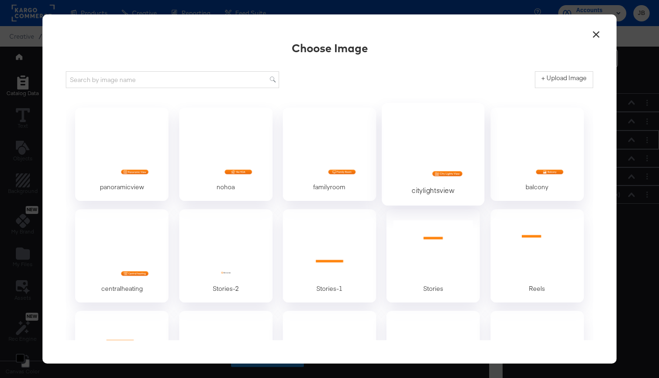
click at [419, 179] on div at bounding box center [433, 148] width 87 height 64
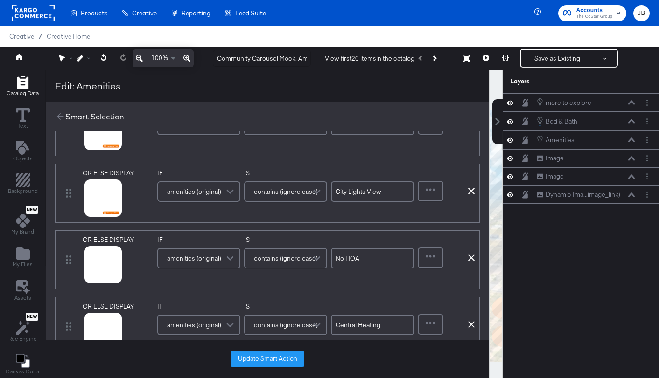
scroll to position [58, 0]
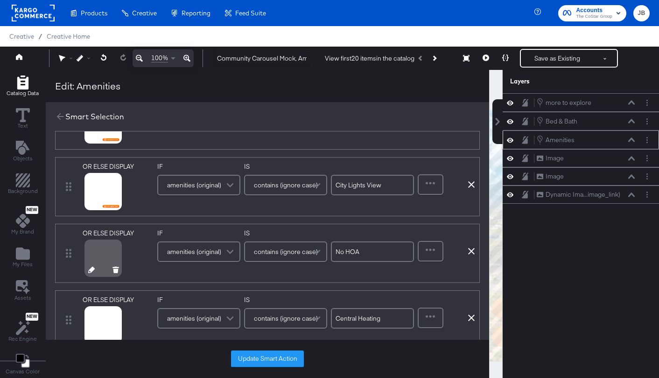
click at [90, 271] on icon at bounding box center [91, 270] width 7 height 7
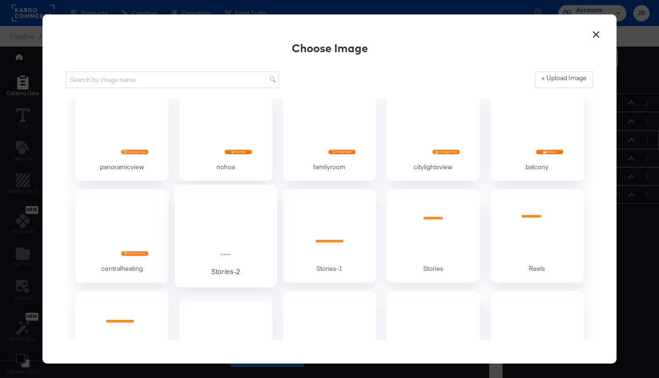
scroll to position [5, 0]
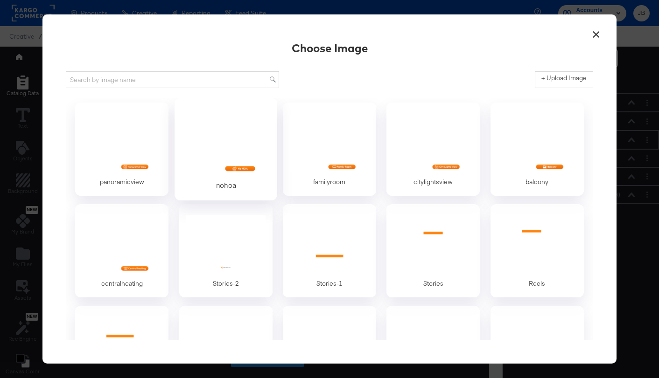
click at [225, 160] on div at bounding box center [225, 143] width 87 height 64
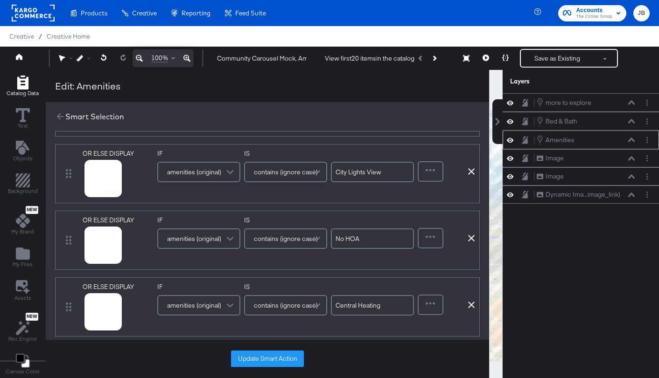
scroll to position [85, 0]
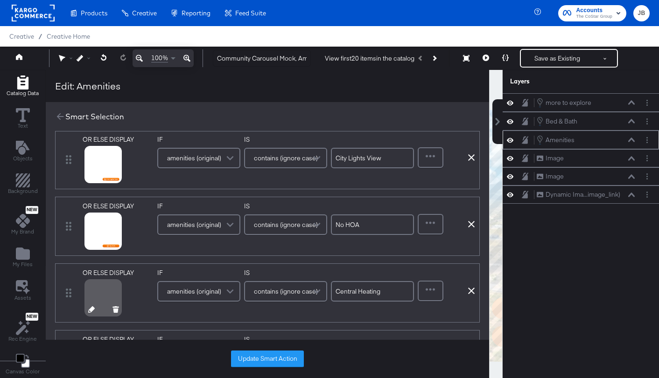
click at [88, 311] on icon at bounding box center [91, 310] width 7 height 7
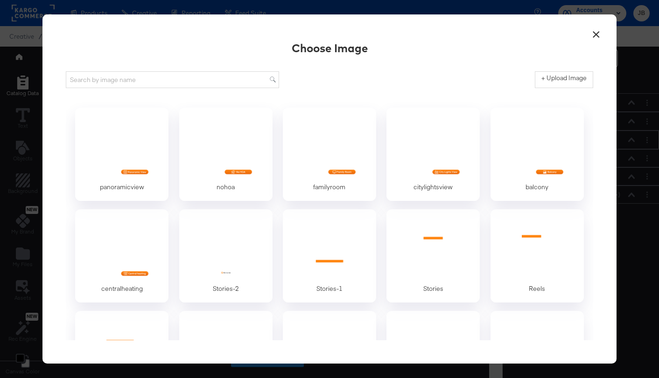
scroll to position [0, 0]
click at [114, 241] on div at bounding box center [121, 249] width 87 height 64
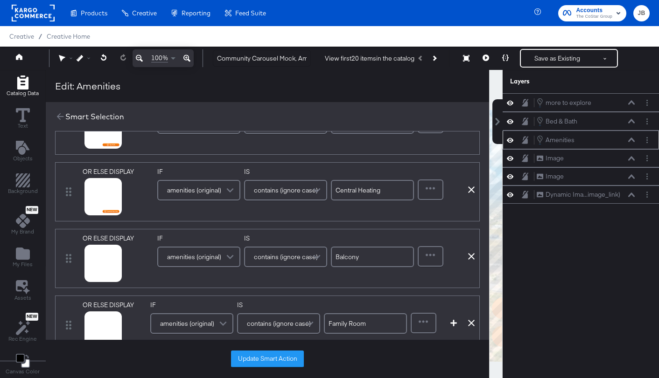
scroll to position [206, 0]
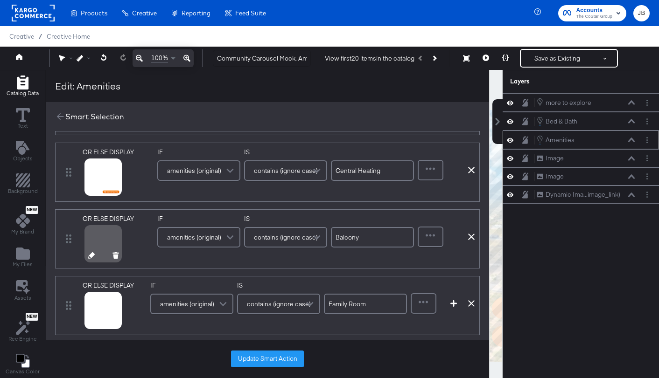
click at [91, 256] on icon at bounding box center [91, 255] width 7 height 7
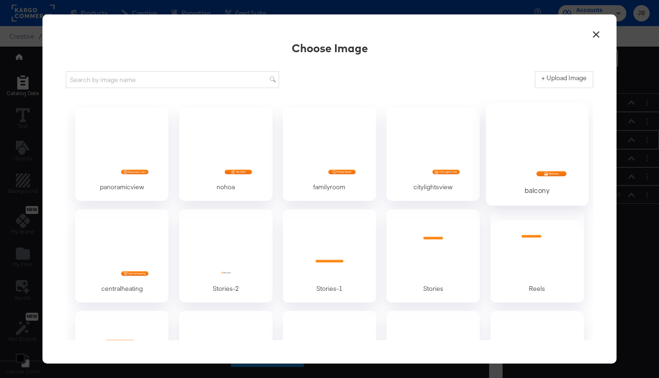
click at [520, 169] on div at bounding box center [536, 148] width 87 height 64
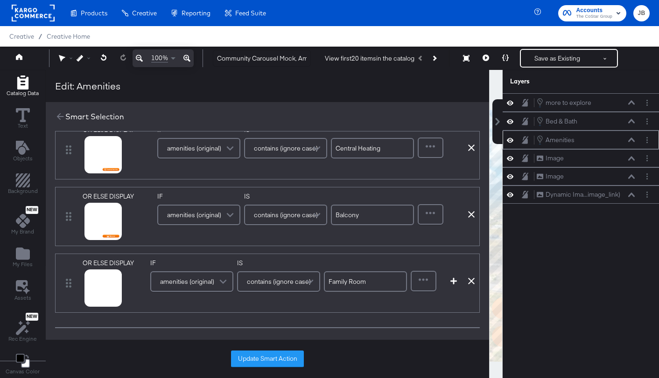
scroll to position [236, 0]
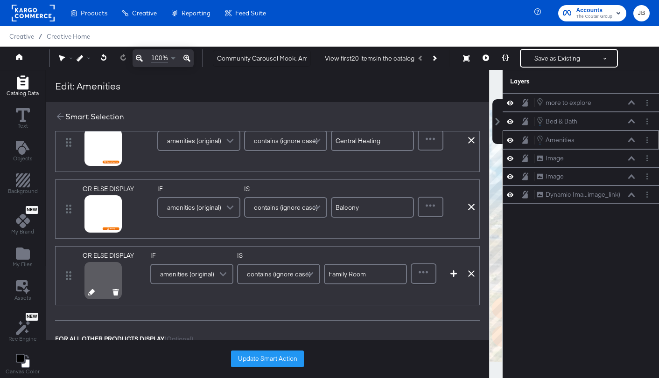
click at [93, 293] on div at bounding box center [103, 294] width 49 height 6
click at [89, 293] on icon at bounding box center [91, 292] width 7 height 7
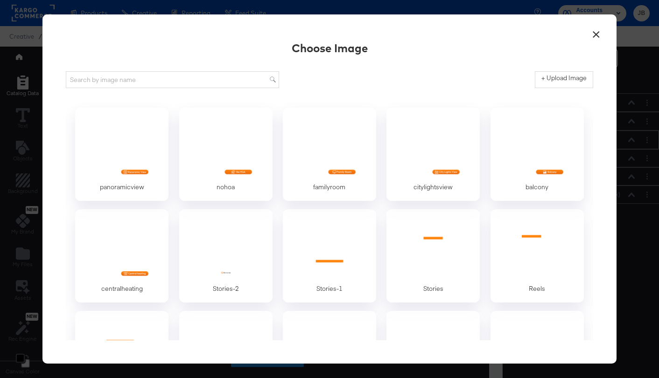
scroll to position [0, 0]
click at [348, 179] on div at bounding box center [329, 148] width 87 height 64
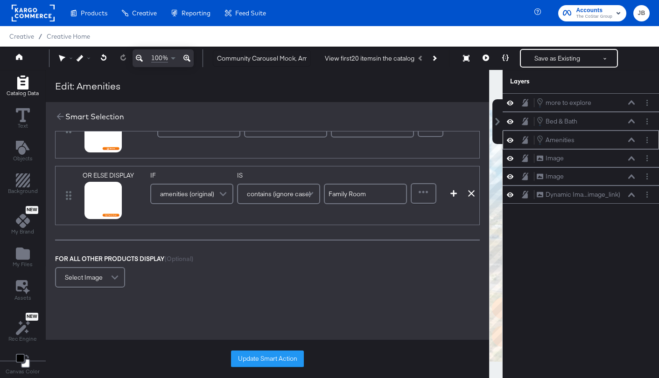
scroll to position [294, 0]
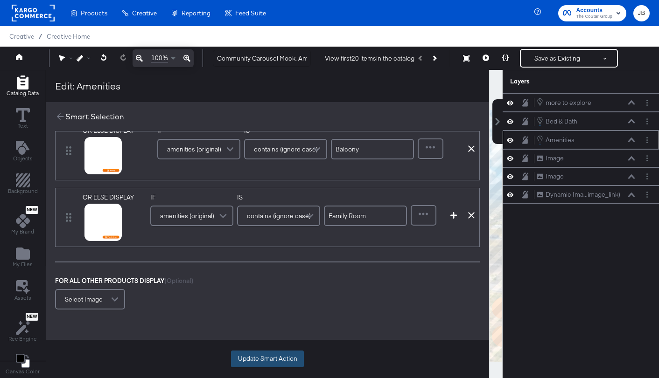
click at [269, 359] on button "Update Smart Action" at bounding box center [267, 359] width 73 height 17
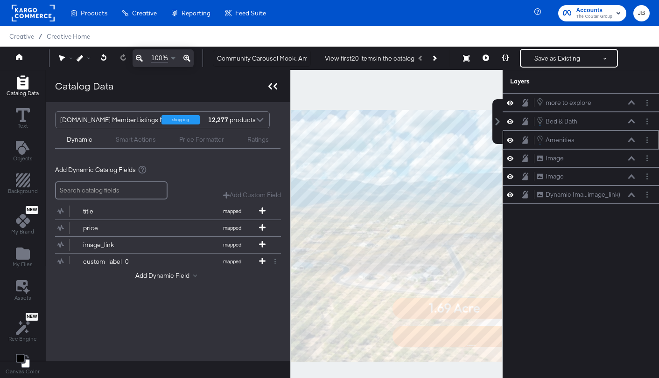
click at [265, 87] on div at bounding box center [273, 86] width 16 height 14
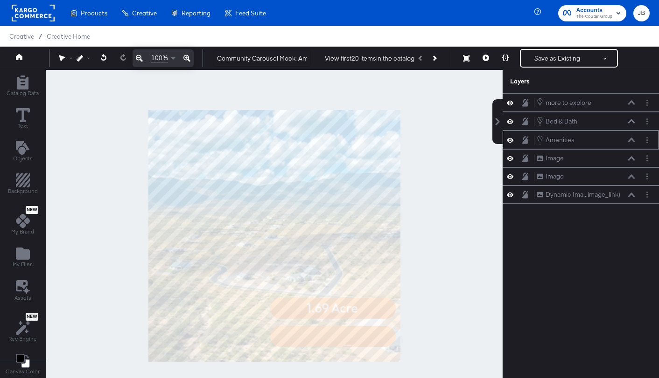
click at [632, 140] on icon at bounding box center [631, 140] width 7 height 4
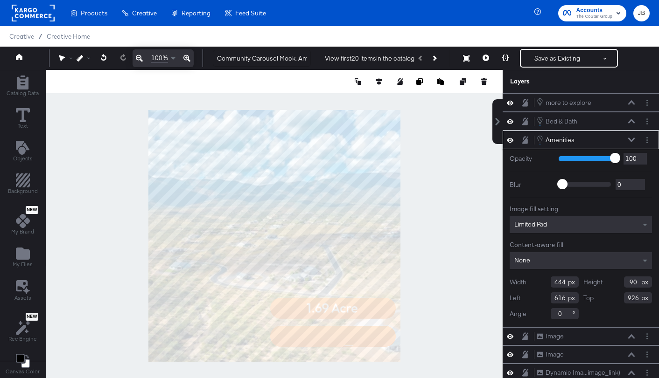
click at [559, 281] on input "444" at bounding box center [564, 282] width 28 height 11
type input "1080"
type input "1"
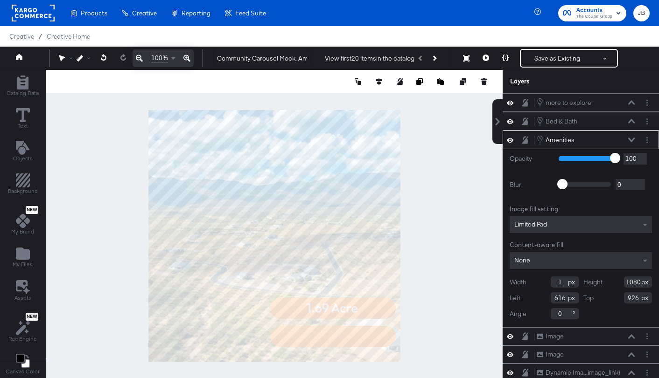
type input "1080"
click at [560, 281] on input "1" at bounding box center [564, 282] width 28 height 11
type input "1080"
click at [380, 79] on icon at bounding box center [379, 81] width 7 height 7
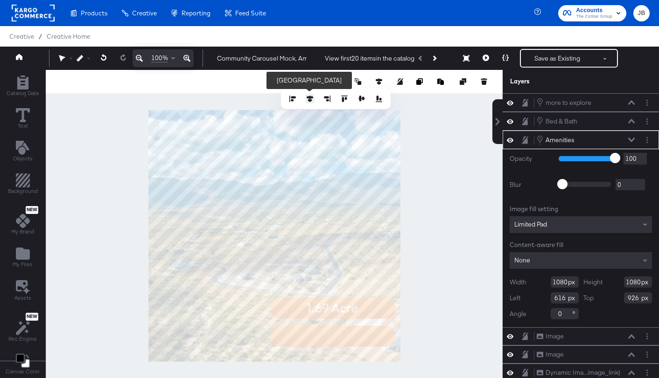
click at [308, 98] on icon at bounding box center [310, 99] width 7 height 7
type input "0"
click at [360, 97] on icon at bounding box center [361, 99] width 7 height 6
type input "0"
type input "-7"
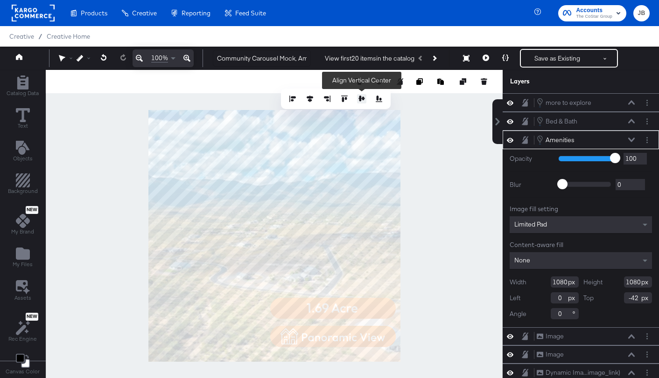
type input "-41"
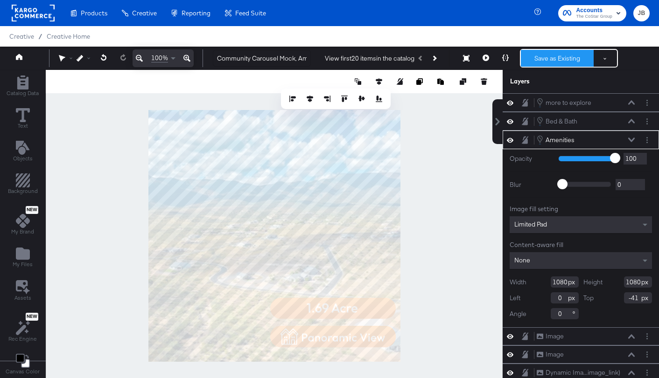
click at [557, 60] on button "Save as Existing" at bounding box center [557, 58] width 73 height 17
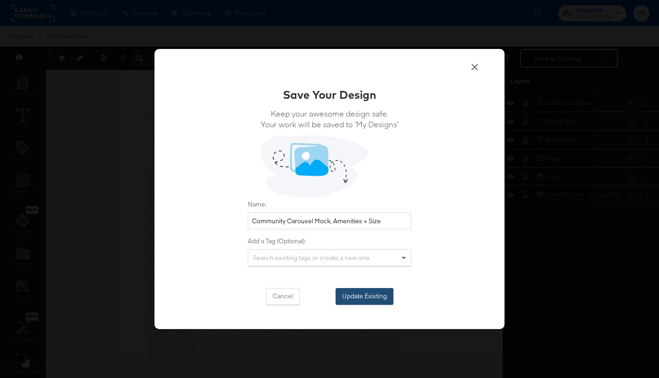
click at [388, 304] on button "Update Existing" at bounding box center [364, 296] width 58 height 17
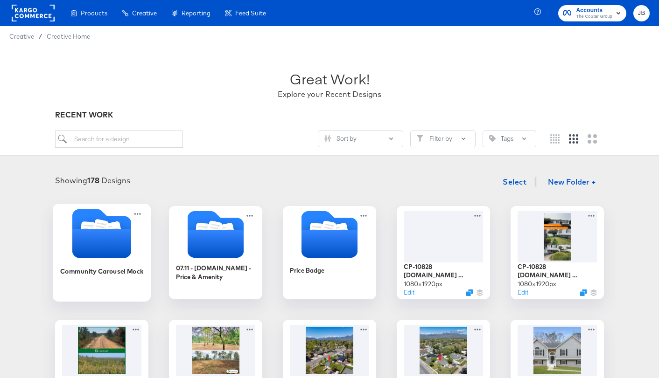
click at [55, 230] on icon "Folder" at bounding box center [102, 233] width 98 height 49
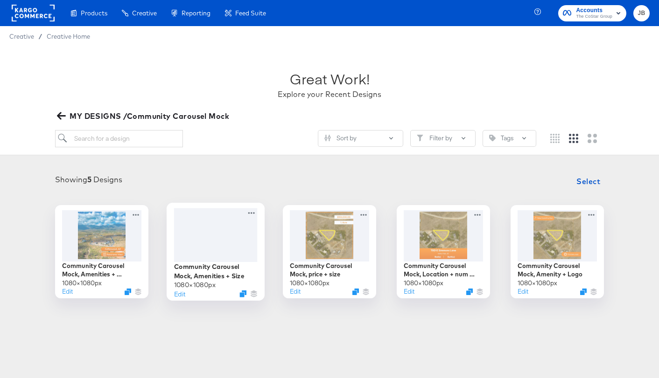
click at [221, 251] on div at bounding box center [216, 235] width 84 height 54
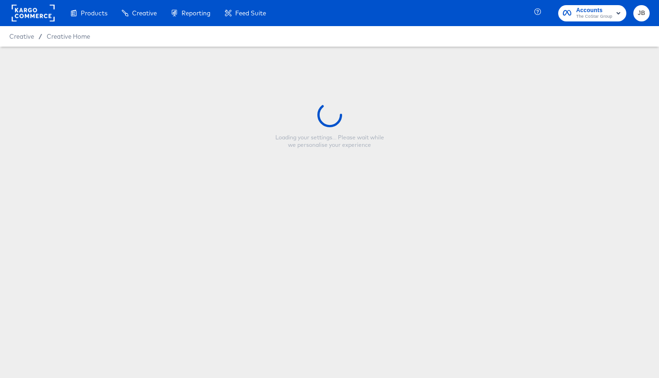
type input "Community Carousel Mock, Amenities + Size"
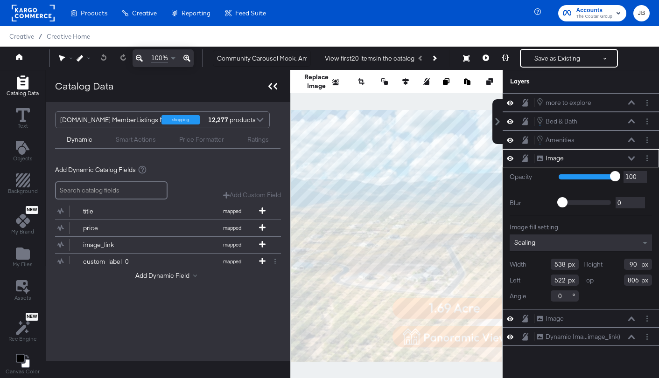
click at [278, 86] on div at bounding box center [273, 86] width 16 height 14
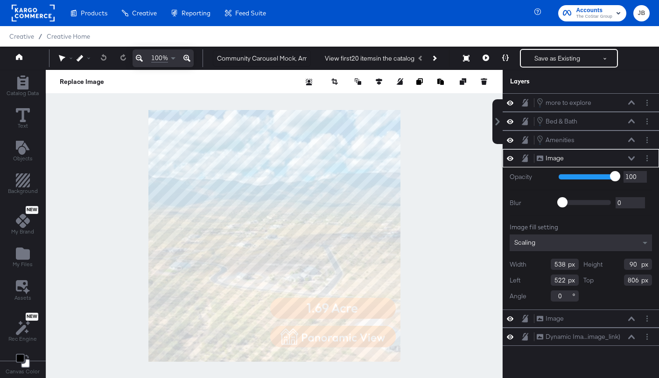
click at [631, 158] on icon at bounding box center [631, 158] width 7 height 5
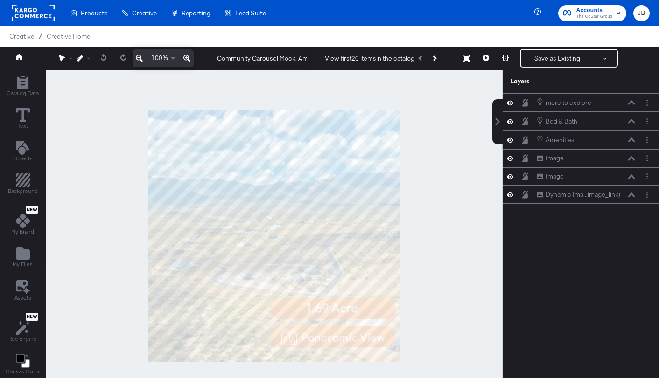
click at [510, 140] on icon at bounding box center [510, 140] width 7 height 5
click at [510, 140] on icon at bounding box center [510, 140] width 7 height 6
click at [510, 140] on icon at bounding box center [510, 140] width 7 height 5
click at [510, 140] on icon at bounding box center [510, 140] width 7 height 6
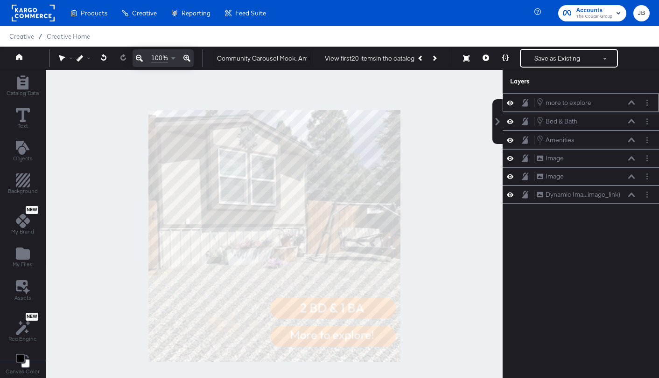
click at [631, 103] on icon at bounding box center [631, 102] width 7 height 5
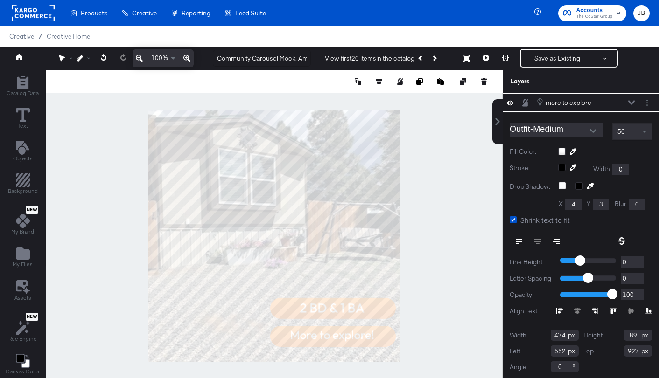
scroll to position [2, 0]
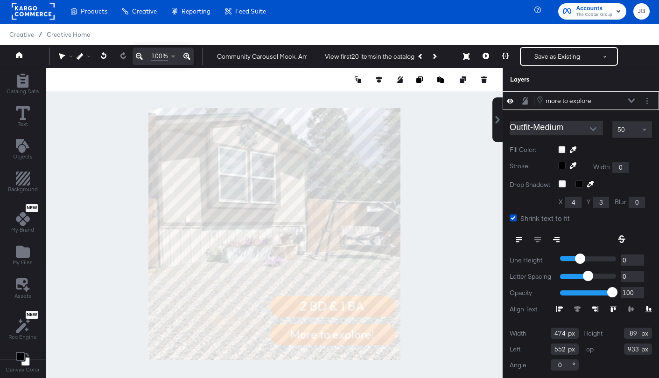
type input "932"
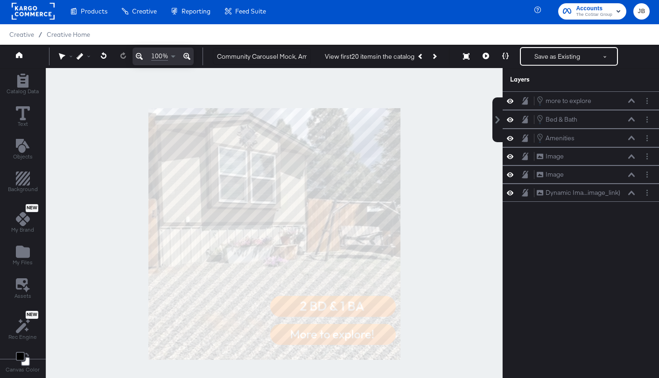
click at [470, 188] on div at bounding box center [274, 234] width 457 height 332
click at [434, 56] on icon "Next Product" at bounding box center [434, 56] width 5 height 5
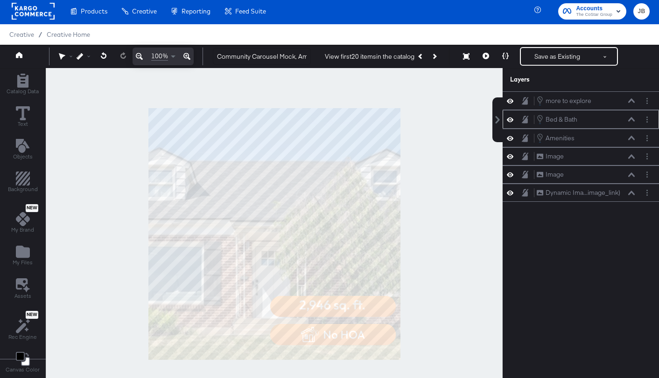
click at [629, 120] on icon at bounding box center [631, 119] width 7 height 4
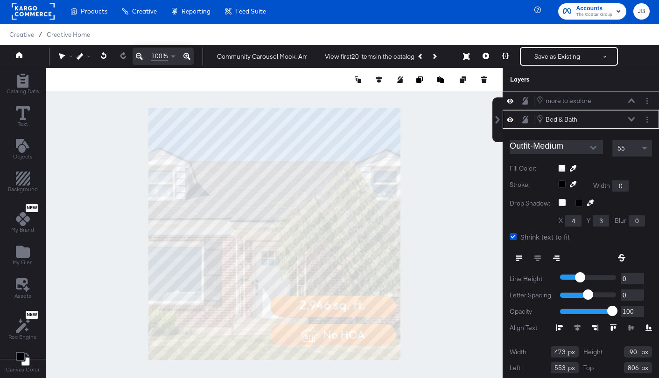
scroll to position [9, 0]
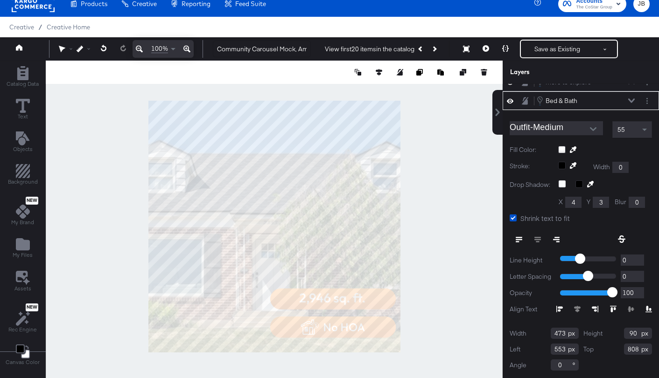
type input "809"
click at [631, 99] on icon at bounding box center [631, 100] width 7 height 5
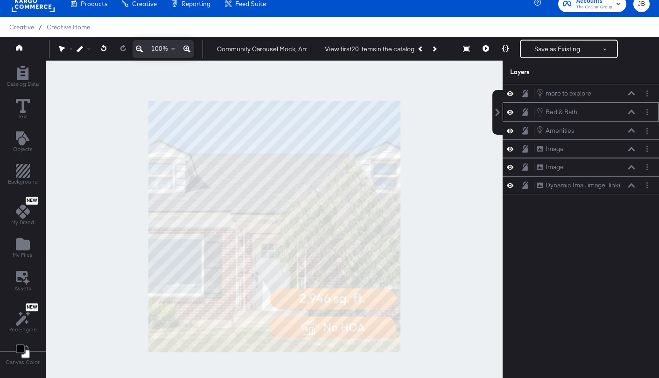
scroll to position [0, 0]
click at [432, 50] on button "Next Product" at bounding box center [433, 49] width 13 height 17
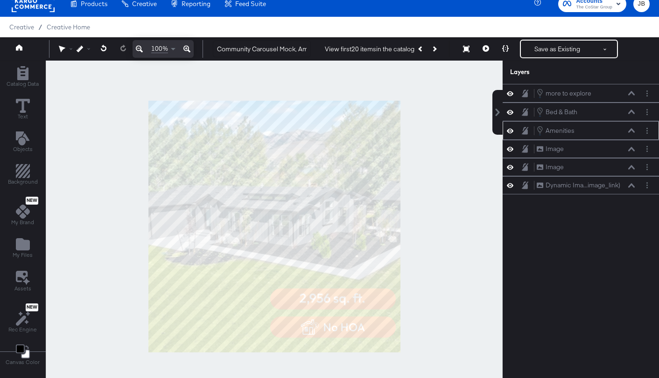
click at [511, 135] on div "Amenities Amenities" at bounding box center [580, 130] width 149 height 10
click at [511, 131] on icon at bounding box center [510, 131] width 7 height 8
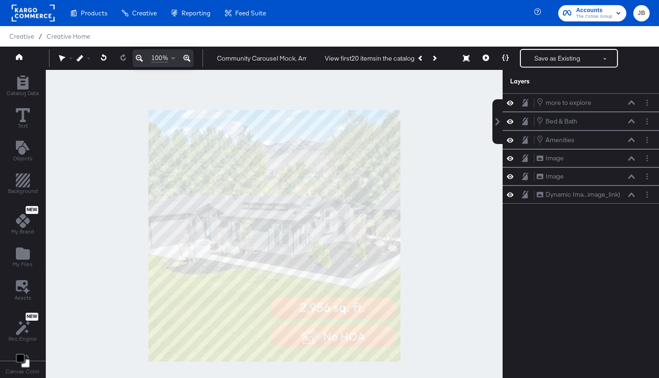
scroll to position [9, 0]
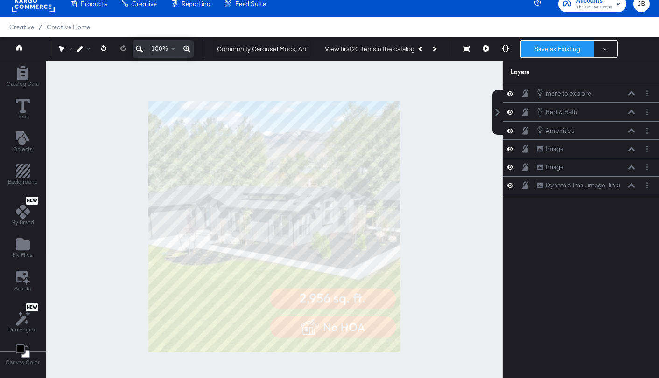
click at [541, 49] on button "Save as Existing" at bounding box center [557, 49] width 73 height 17
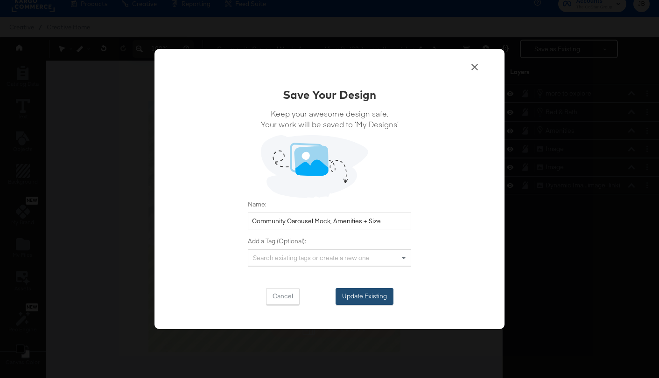
click at [348, 299] on button "Update Existing" at bounding box center [364, 296] width 58 height 17
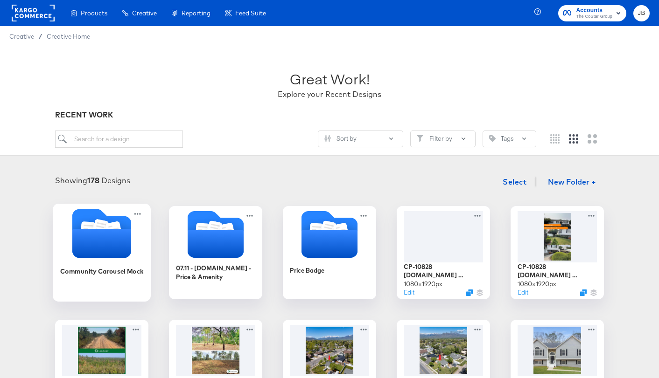
click at [119, 250] on icon "Folder" at bounding box center [101, 243] width 59 height 29
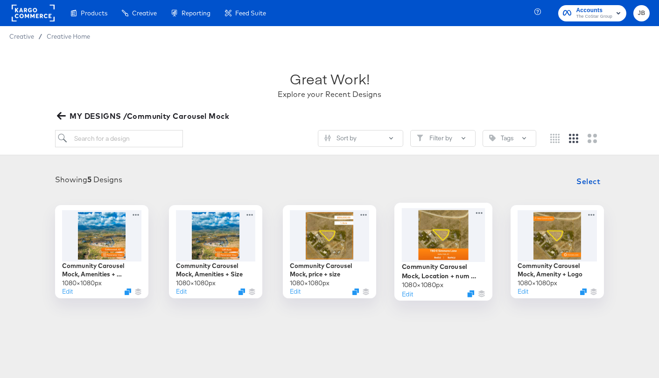
click at [442, 250] on div at bounding box center [444, 235] width 84 height 54
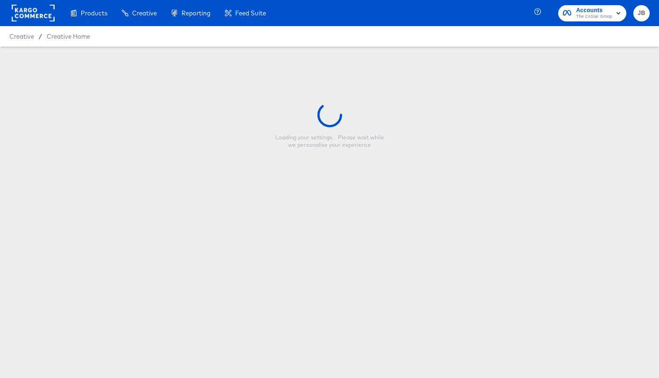
type input "Community Carousel Mock, Location + num beds"
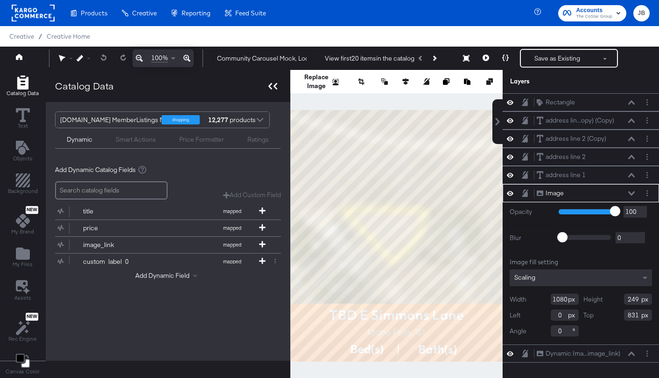
click at [271, 86] on icon at bounding box center [272, 86] width 9 height 7
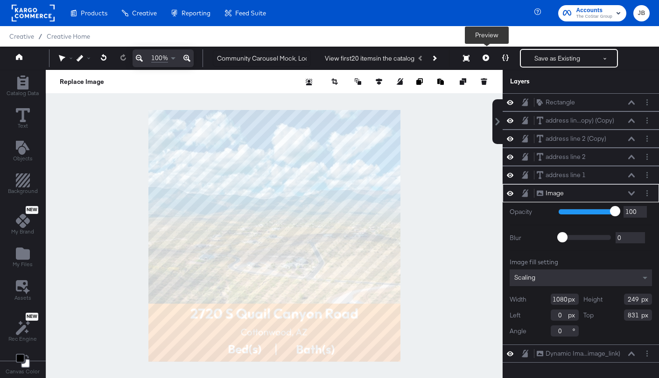
click at [489, 56] on icon at bounding box center [485, 58] width 7 height 7
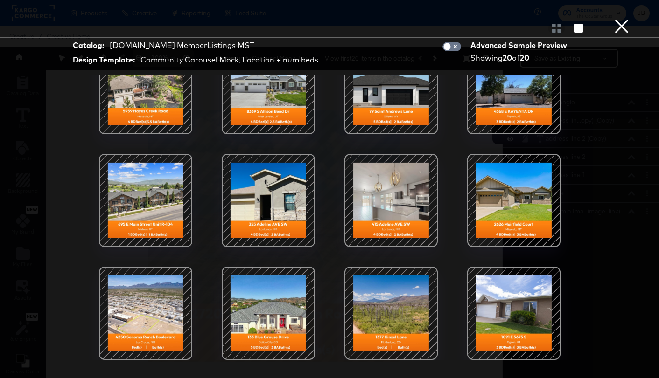
scroll to position [24, 0]
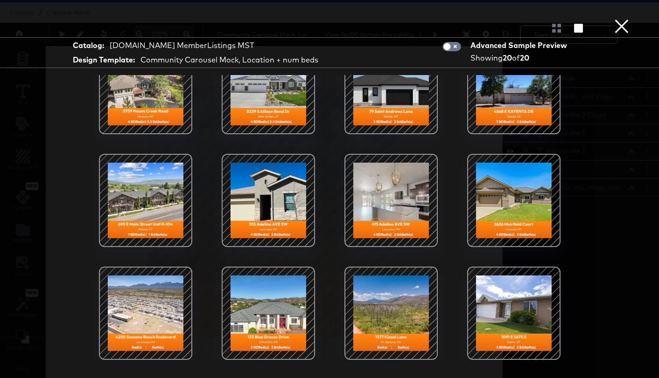
click at [626, 19] on button "×" at bounding box center [621, 9] width 19 height 19
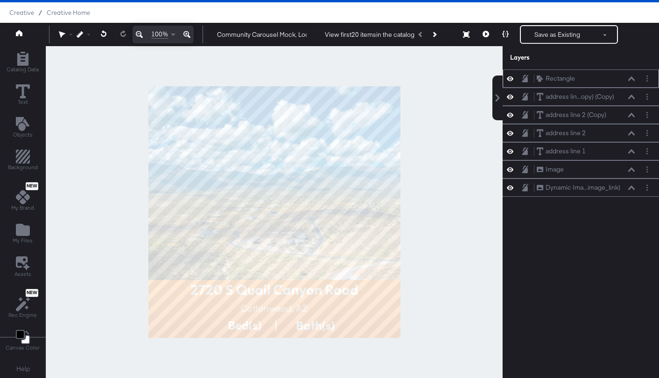
click at [510, 77] on icon at bounding box center [510, 79] width 7 height 8
click at [510, 75] on div at bounding box center [512, 78] width 13 height 7
click at [439, 31] on button "Next Product" at bounding box center [433, 34] width 13 height 17
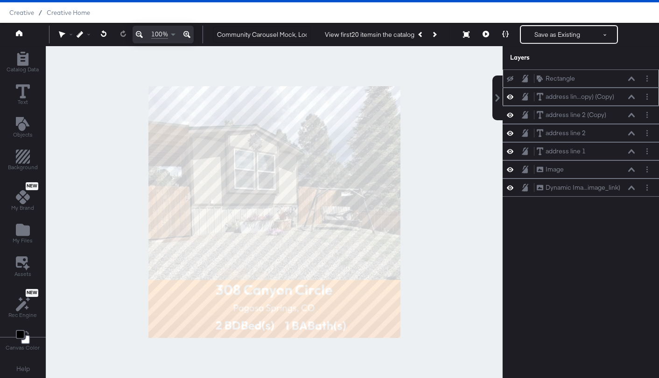
click at [511, 95] on icon at bounding box center [510, 97] width 7 height 8
click at [511, 95] on icon at bounding box center [510, 97] width 7 height 6
click at [632, 97] on icon at bounding box center [631, 97] width 7 height 4
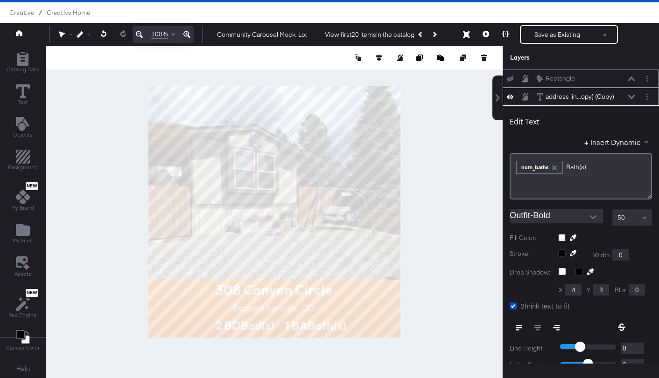
scroll to position [18, 0]
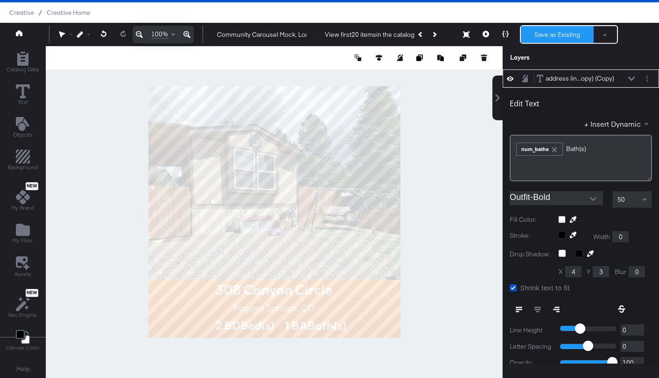
click at [550, 30] on button "Save as Existing" at bounding box center [557, 34] width 73 height 17
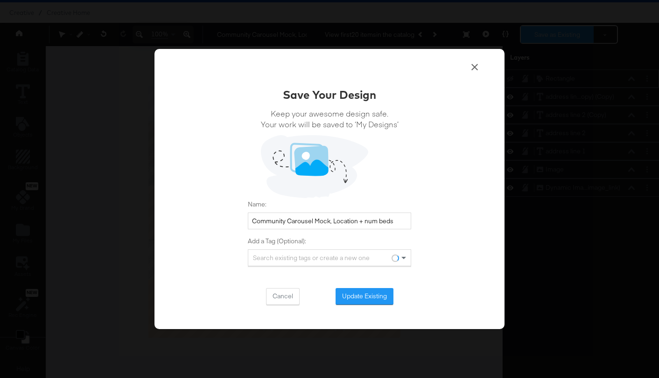
scroll to position [0, 0]
click at [360, 299] on button "Update Existing" at bounding box center [364, 296] width 58 height 17
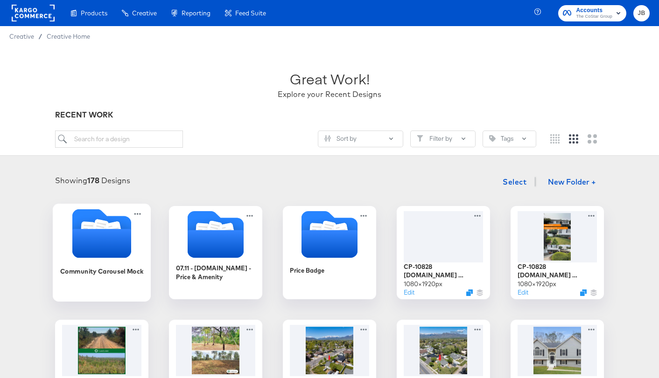
click at [119, 231] on icon "Folder" at bounding box center [101, 243] width 59 height 29
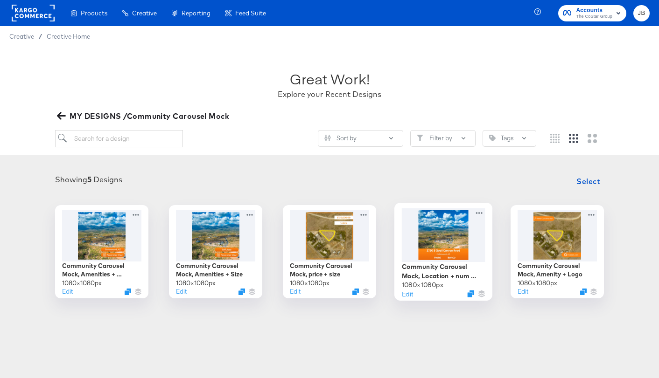
click at [423, 252] on div at bounding box center [444, 235] width 84 height 54
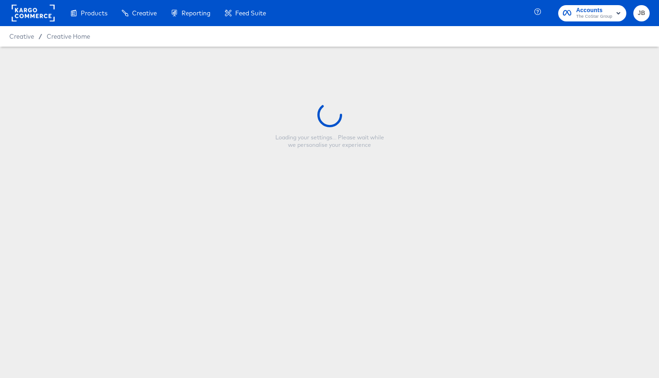
type input "Community Carousel Mock, Location + num beds"
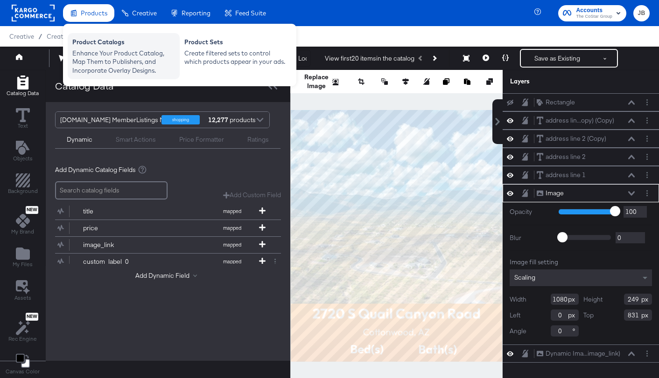
click at [84, 54] on div "Enhance Your Product Catalog, Map Them to Publishers, and Incorporate Overlay D…" at bounding box center [123, 62] width 103 height 26
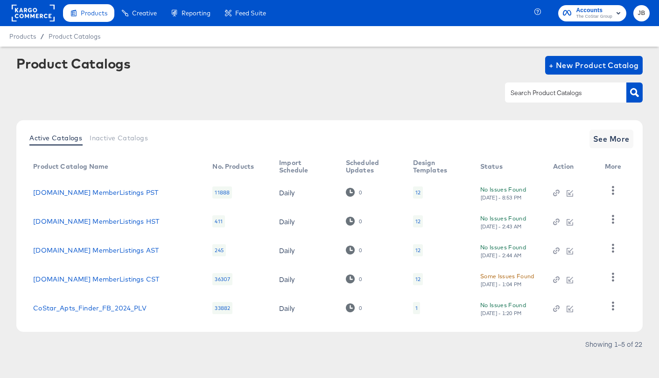
scroll to position [6, 0]
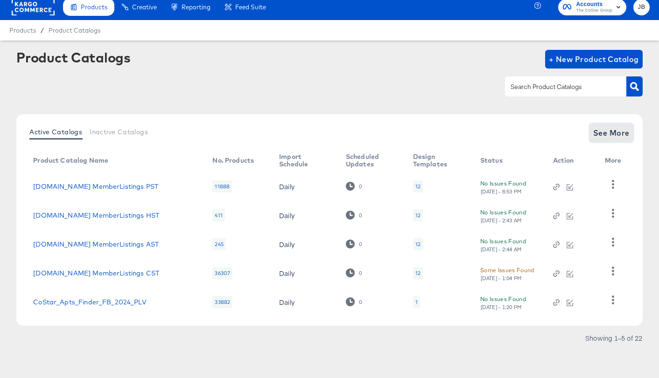
click at [616, 136] on span "See More" at bounding box center [611, 132] width 36 height 13
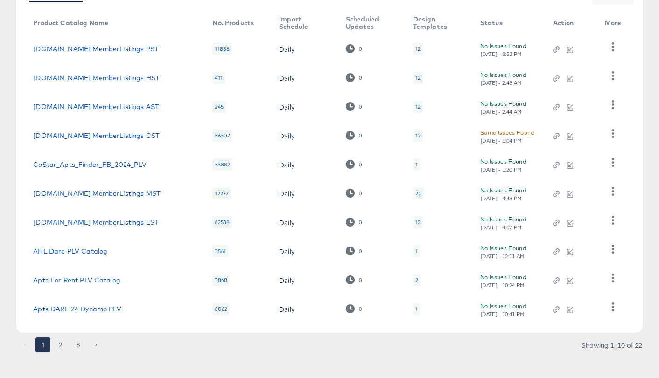
scroll to position [151, 0]
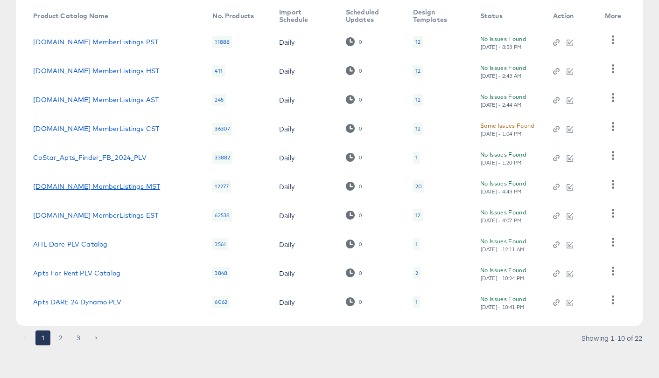
click at [95, 186] on link "[DOMAIN_NAME] MemberListings MST" at bounding box center [96, 186] width 127 height 7
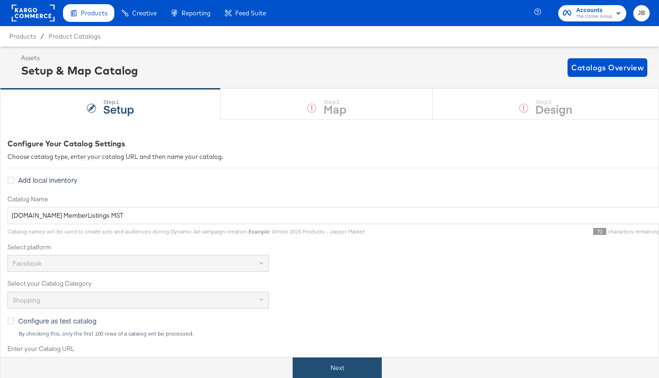
click at [362, 365] on button "Next" at bounding box center [337, 368] width 89 height 21
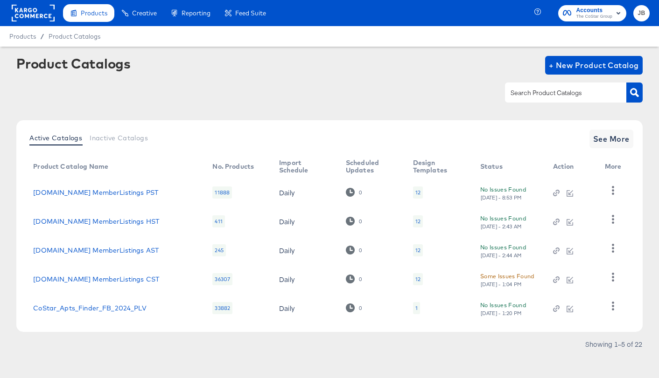
scroll to position [6, 0]
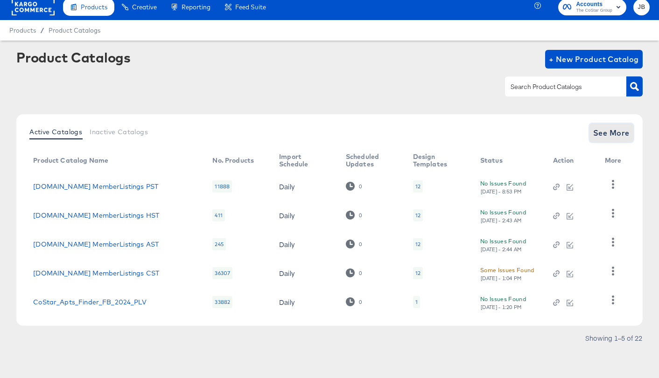
click at [592, 133] on button "See More" at bounding box center [611, 133] width 44 height 19
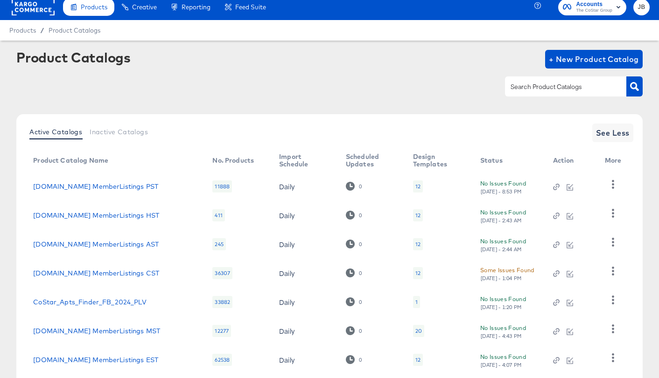
scroll to position [151, 0]
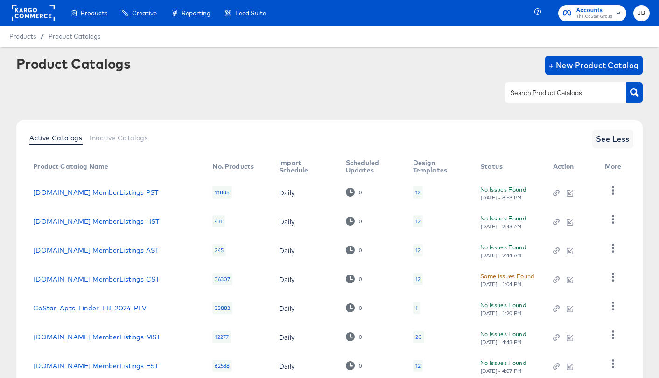
scroll to position [151, 0]
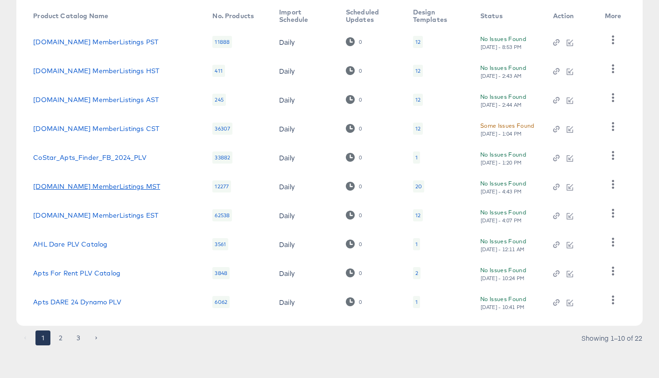
click at [111, 185] on link "[DOMAIN_NAME] MemberListings MST" at bounding box center [96, 186] width 127 height 7
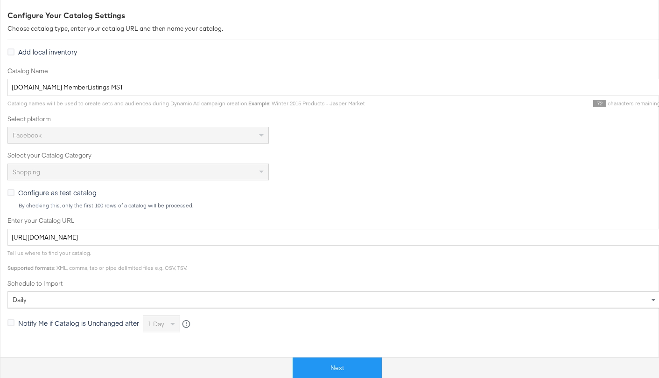
scroll to position [119, 0]
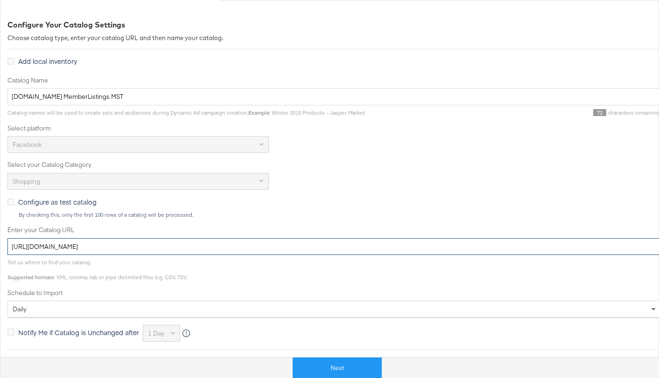
click at [225, 244] on input "[URL][DOMAIN_NAME]" at bounding box center [333, 246] width 653 height 17
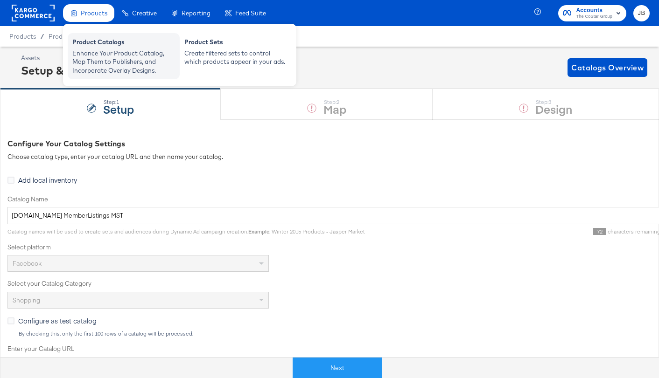
click at [86, 42] on div "Product Catalogs" at bounding box center [123, 43] width 103 height 11
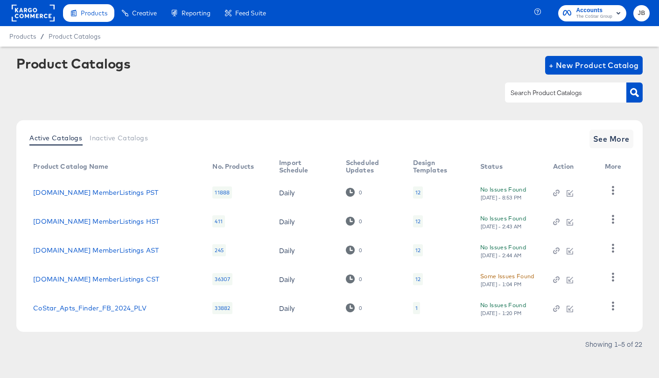
click at [28, 9] on rect at bounding box center [33, 13] width 43 height 17
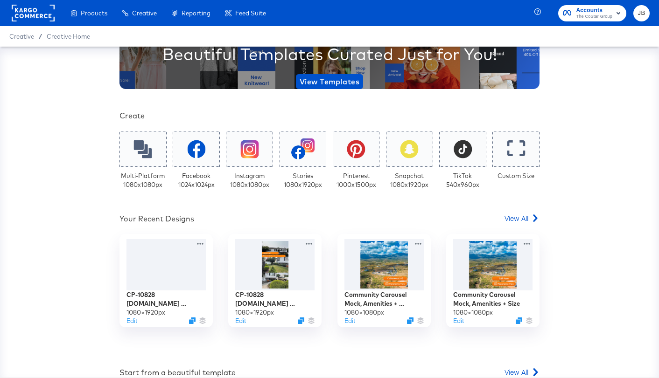
scroll to position [119, 0]
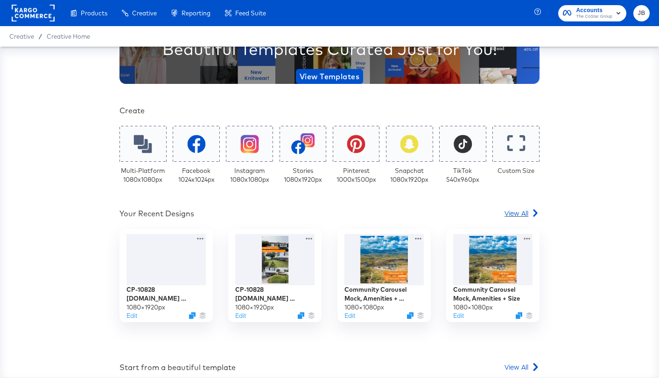
click at [519, 211] on span "View All" at bounding box center [516, 213] width 24 height 9
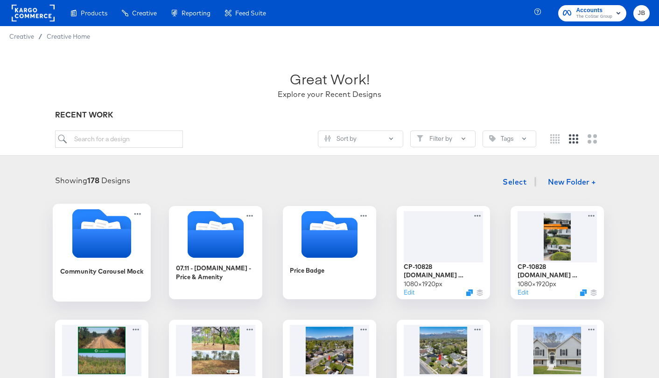
click at [105, 237] on icon "Folder" at bounding box center [101, 243] width 59 height 29
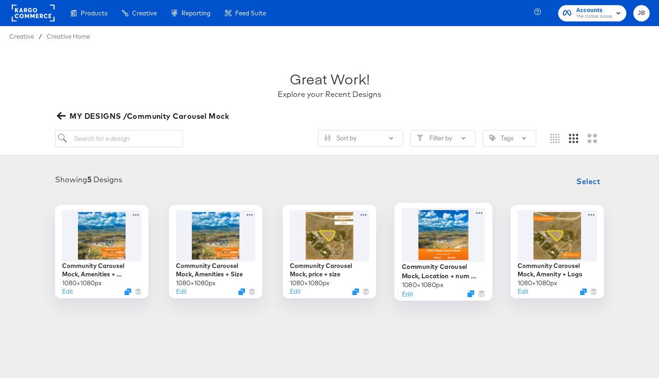
click at [438, 232] on div at bounding box center [444, 235] width 84 height 54
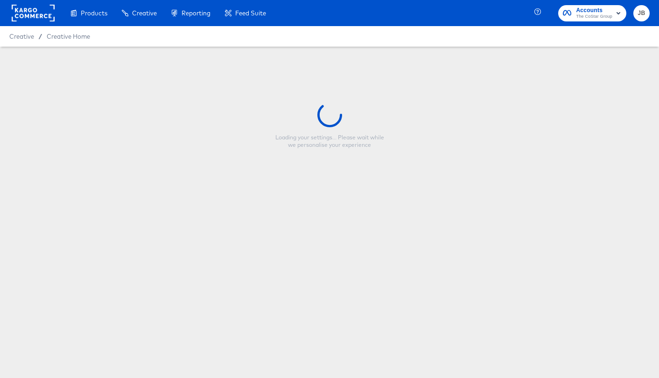
type input "Community Carousel Mock, Location + num beds"
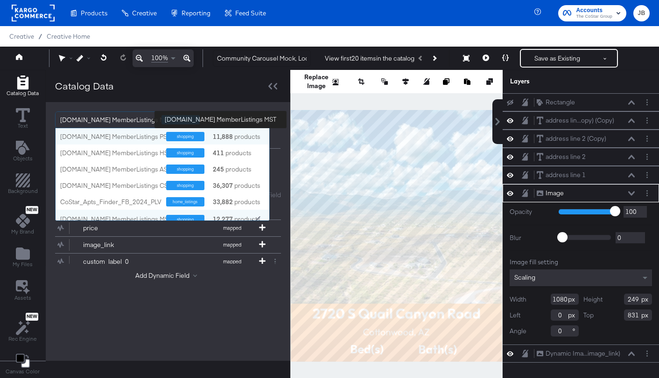
scroll to position [92, 214]
drag, startPoint x: 112, startPoint y: 121, endPoint x: 144, endPoint y: 118, distance: 32.4
click at [144, 118] on div "Homes.com MemberListings MST shopping 12,277 products" at bounding box center [158, 120] width 204 height 16
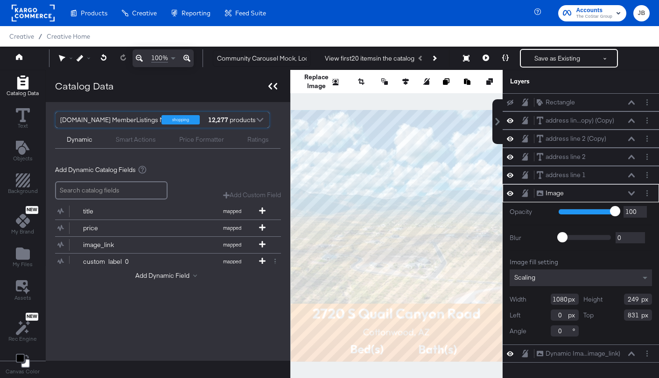
click at [274, 84] on icon at bounding box center [275, 86] width 4 height 7
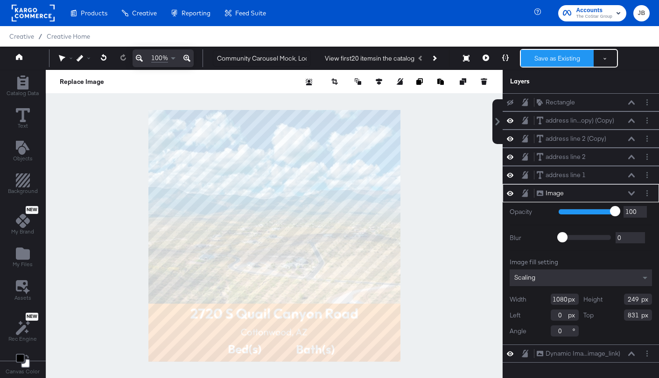
click at [553, 59] on button "Save as Existing" at bounding box center [557, 58] width 73 height 17
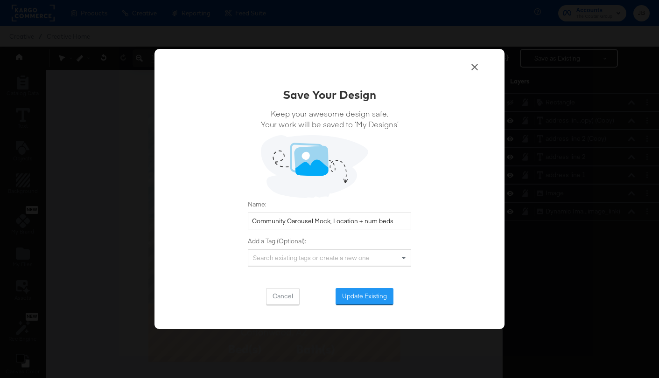
click at [476, 67] on icon at bounding box center [474, 67] width 11 height 11
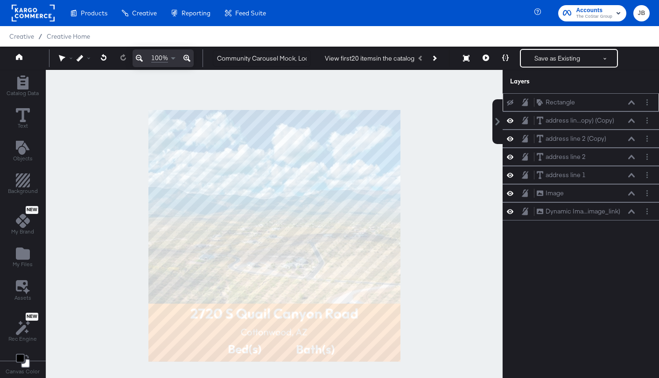
click at [513, 104] on icon at bounding box center [510, 103] width 7 height 6
click at [513, 104] on icon at bounding box center [510, 102] width 7 height 8
click at [513, 104] on icon at bounding box center [510, 103] width 7 height 6
click at [551, 56] on button "Save as Existing" at bounding box center [557, 58] width 73 height 17
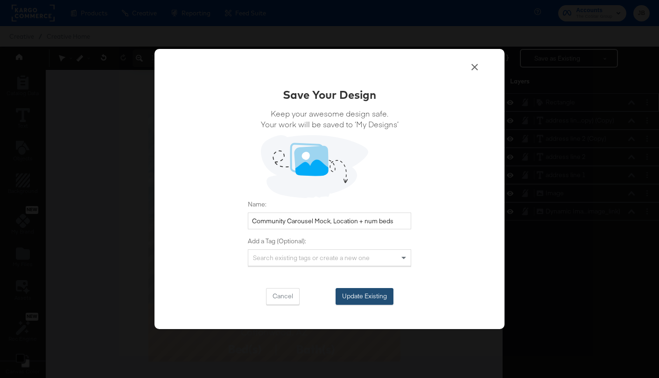
click at [359, 298] on button "Update Existing" at bounding box center [364, 296] width 58 height 17
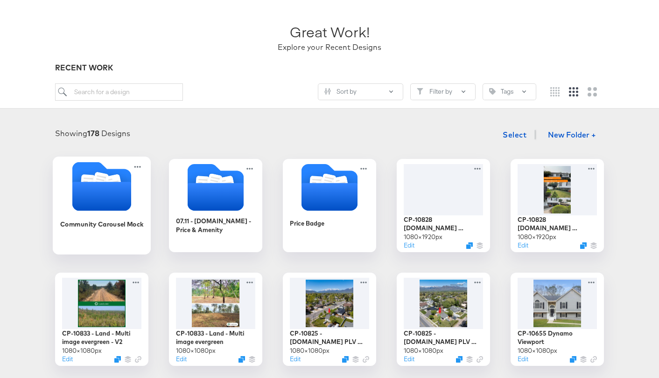
click at [105, 185] on icon "Folder" at bounding box center [101, 196] width 59 height 29
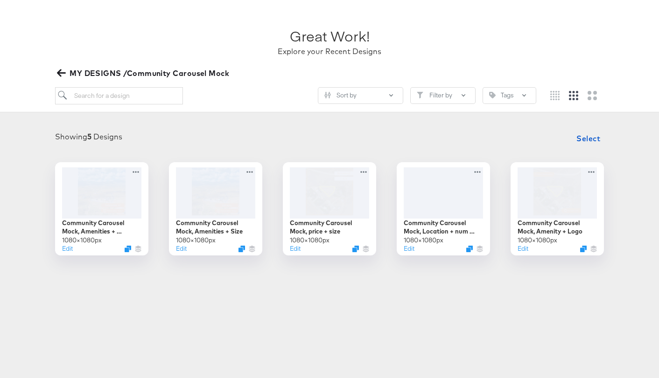
click at [63, 73] on icon "button" at bounding box center [61, 73] width 9 height 7
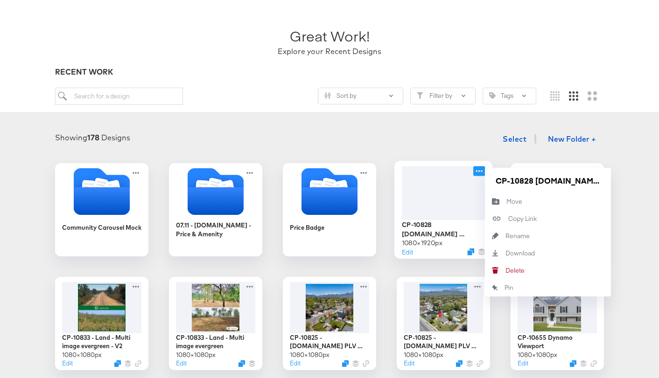
click at [479, 169] on icon at bounding box center [479, 171] width 12 height 10
click at [514, 184] on input "CP-10828 Homes.com Immersive Stories_9:16" at bounding box center [548, 180] width 112 height 19
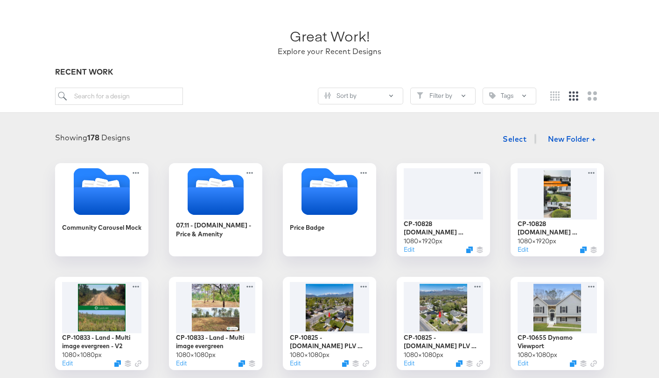
click at [598, 171] on icon at bounding box center [593, 171] width 12 height 10
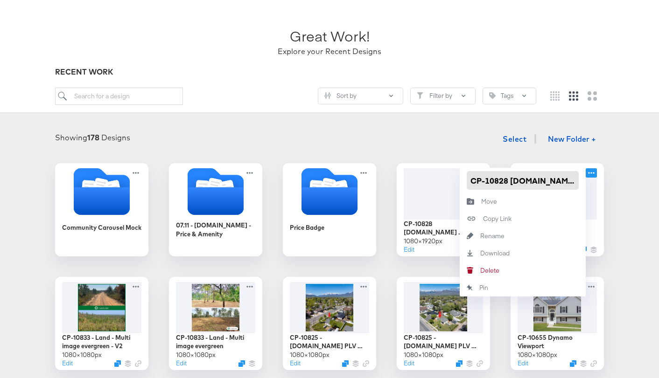
click at [541, 177] on input "CP-10828 Homes.com Immersive Reels_9:16" at bounding box center [523, 180] width 112 height 19
